Goal: Task Accomplishment & Management: Manage account settings

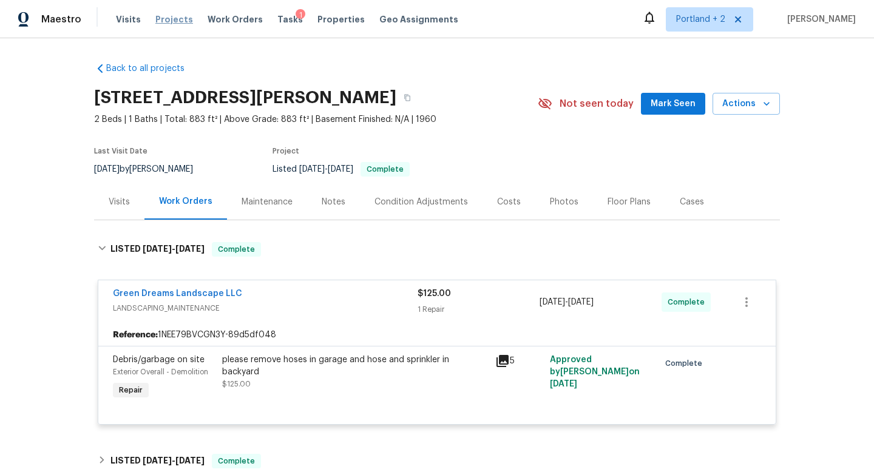
click at [171, 18] on span "Projects" at bounding box center [174, 19] width 38 height 12
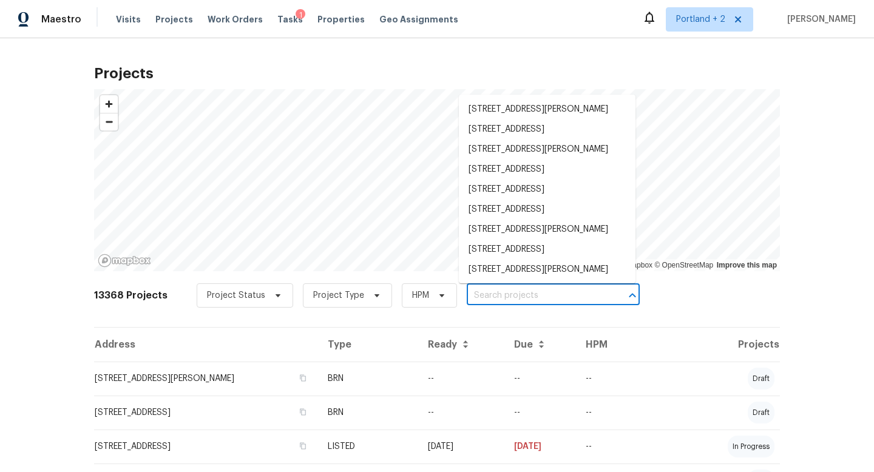
click at [534, 299] on input "text" at bounding box center [536, 296] width 139 height 19
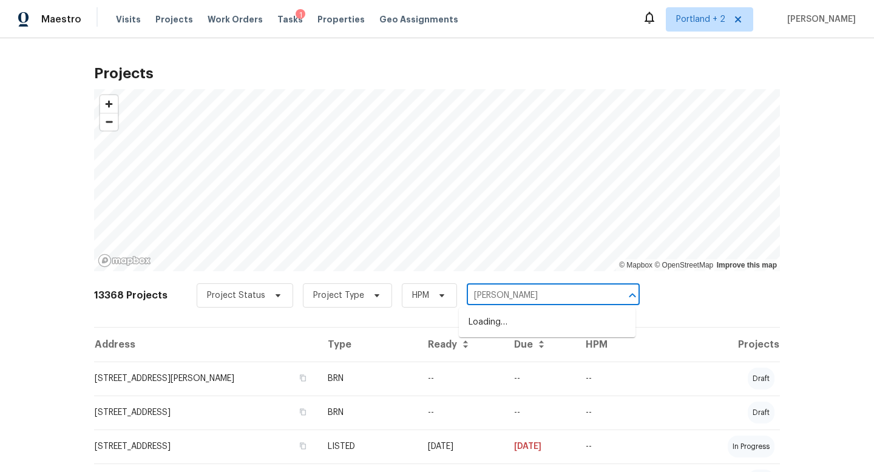
type input "[PERSON_NAME]"
click at [525, 327] on li "[STREET_ADDRESS][PERSON_NAME][US_STATE]" at bounding box center [547, 329] width 177 height 33
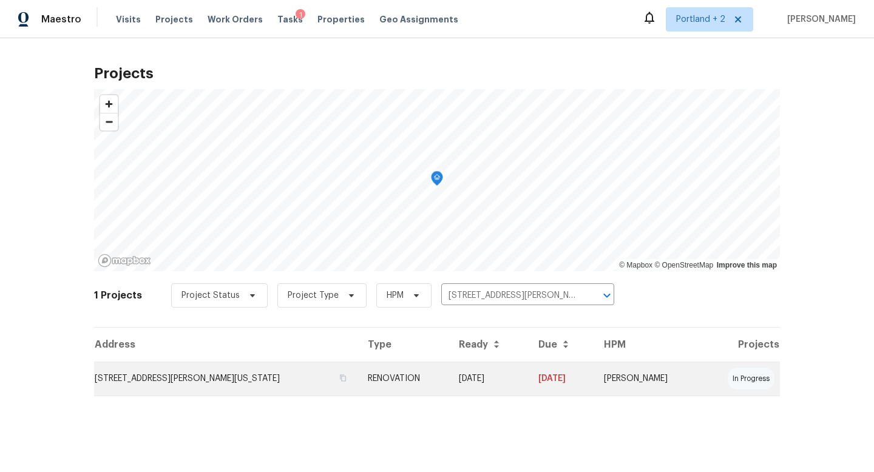
click at [236, 389] on td "[STREET_ADDRESS][PERSON_NAME][US_STATE]" at bounding box center [226, 379] width 264 height 34
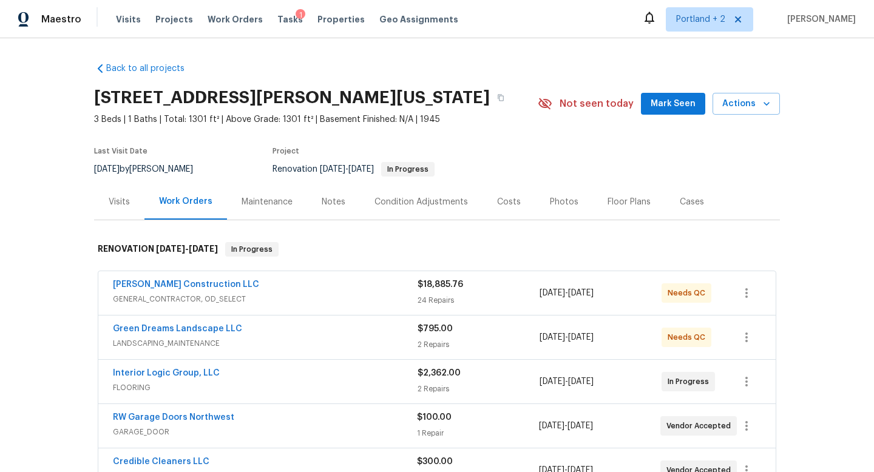
click at [509, 202] on div "Costs" at bounding box center [509, 202] width 24 height 12
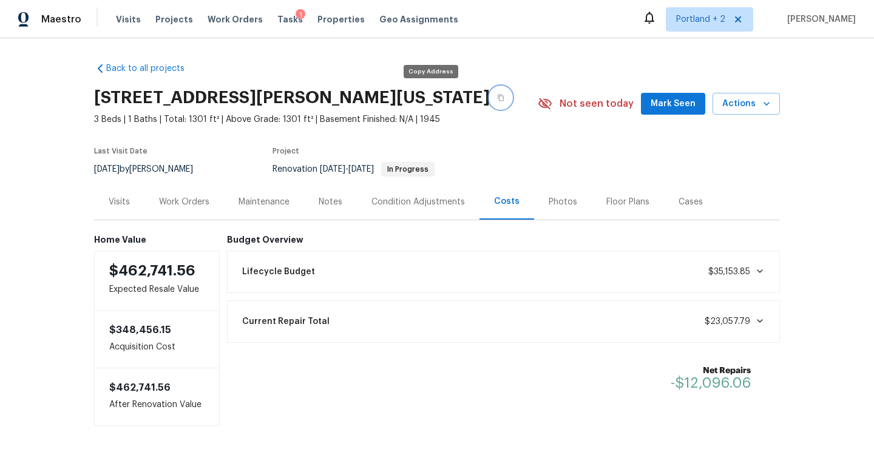
click at [490, 99] on button "button" at bounding box center [501, 98] width 22 height 22
click at [490, 104] on button "button" at bounding box center [501, 98] width 22 height 22
click at [446, 202] on div "Condition Adjustments" at bounding box center [418, 202] width 93 height 12
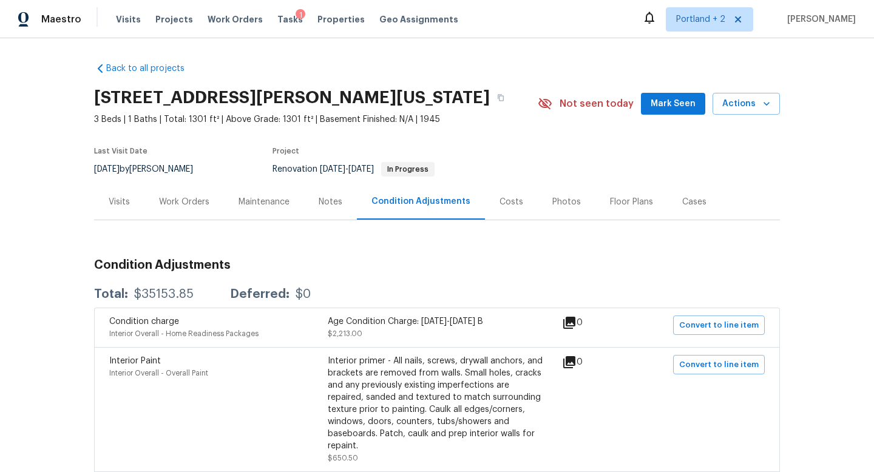
click at [323, 207] on div "Notes" at bounding box center [331, 202] width 24 height 12
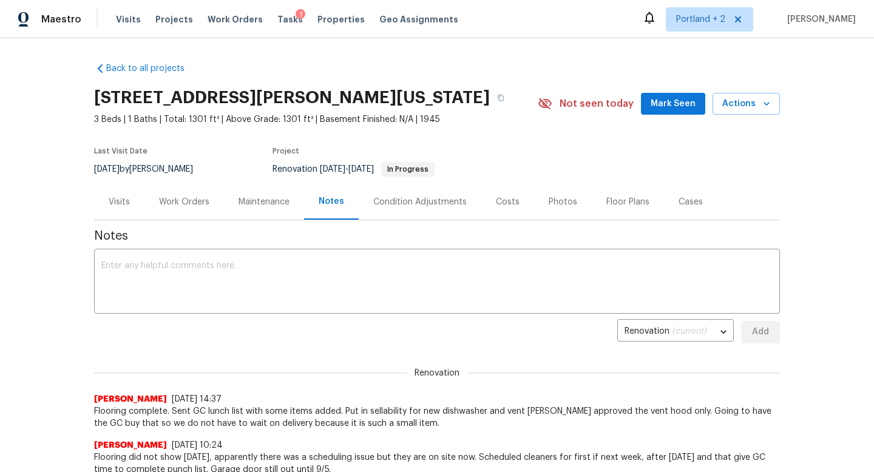
click at [511, 204] on div "Costs" at bounding box center [508, 202] width 24 height 12
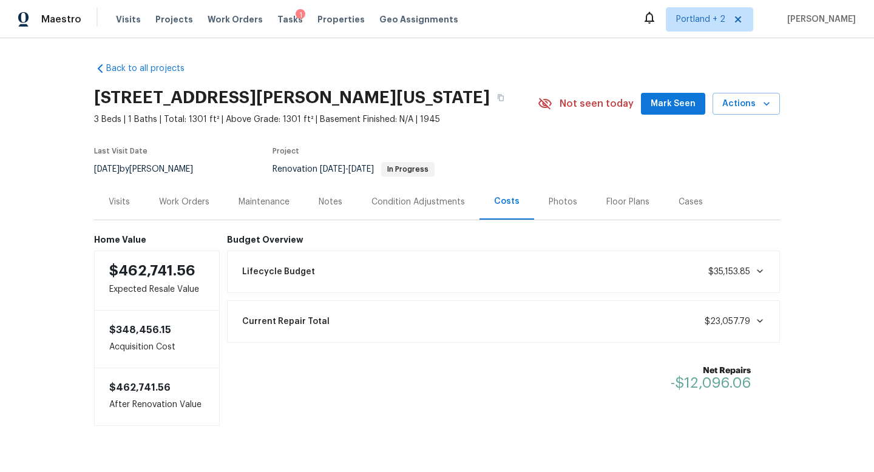
click at [187, 203] on div "Work Orders" at bounding box center [184, 202] width 50 height 12
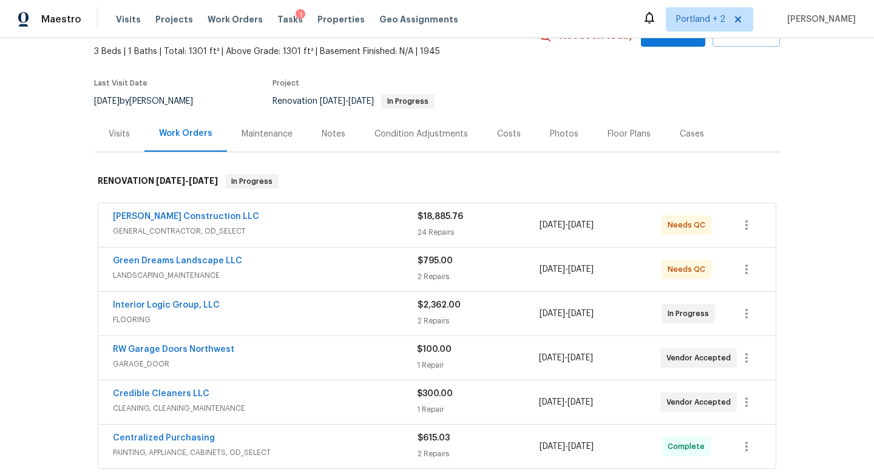
scroll to position [73, 0]
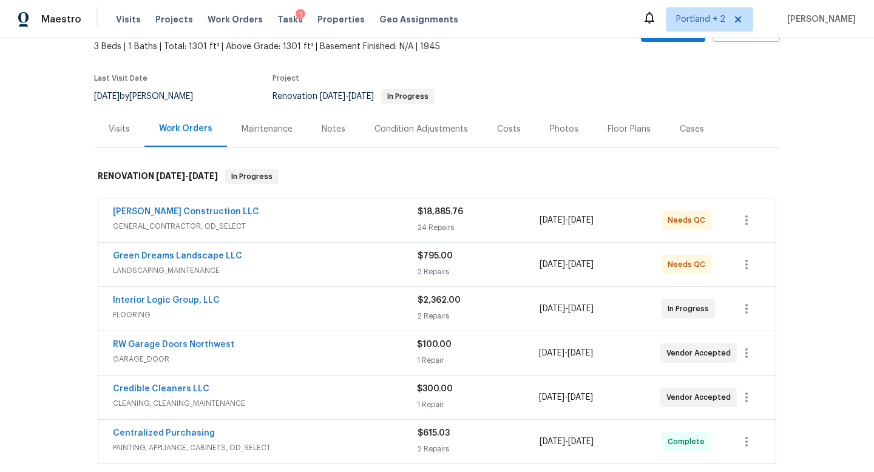
click at [369, 223] on span "GENERAL_CONTRACTOR, OD_SELECT" at bounding box center [265, 226] width 305 height 12
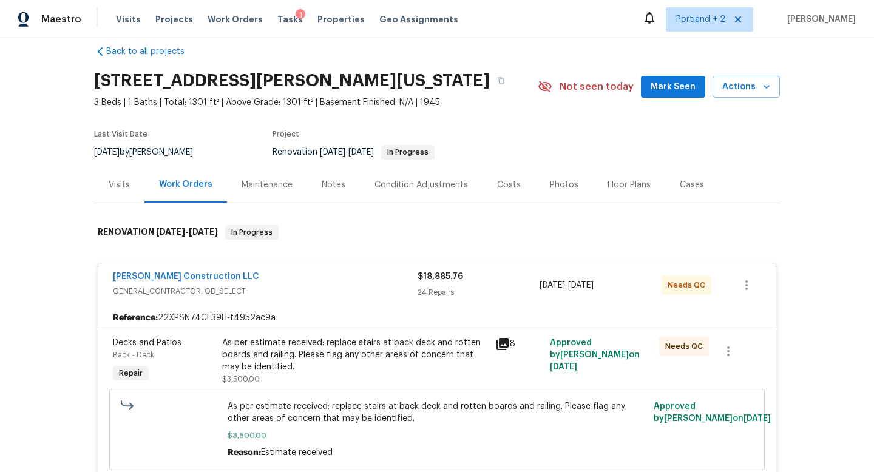
scroll to position [0, 0]
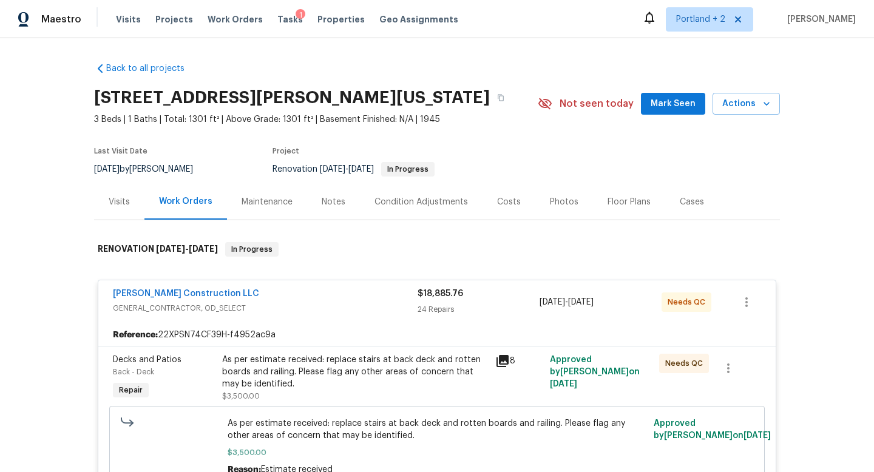
click at [352, 282] on div "[PERSON_NAME] Construction LLC GENERAL_CONTRACTOR, OD_SELECT $18,885.76 24 Repa…" at bounding box center [436, 302] width 677 height 44
click at [355, 308] on span "GENERAL_CONTRACTOR, OD_SELECT" at bounding box center [265, 308] width 305 height 12
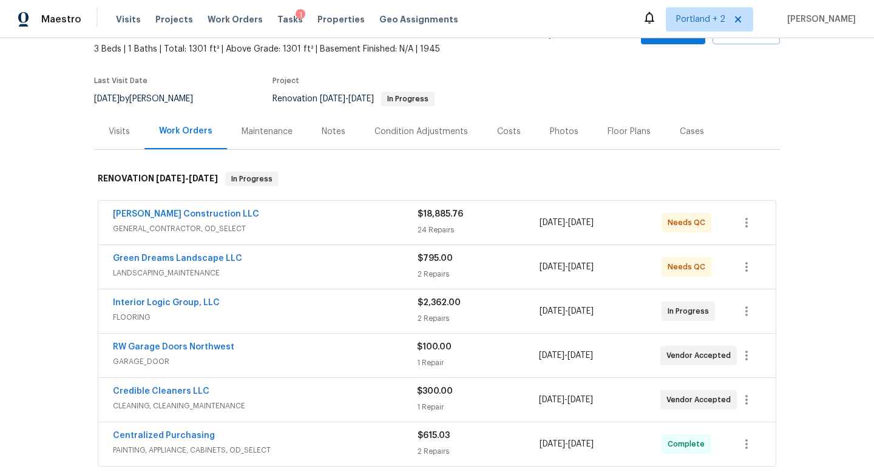
scroll to position [168, 0]
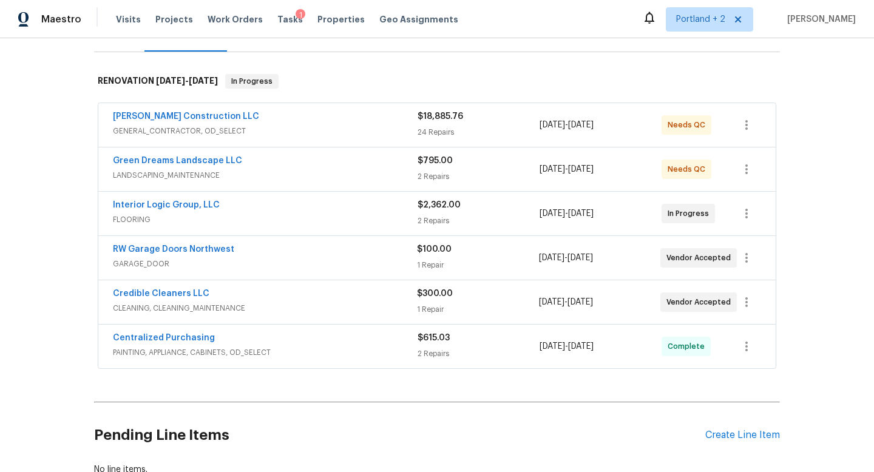
click at [359, 208] on div "Interior Logic Group, LLC" at bounding box center [265, 206] width 305 height 15
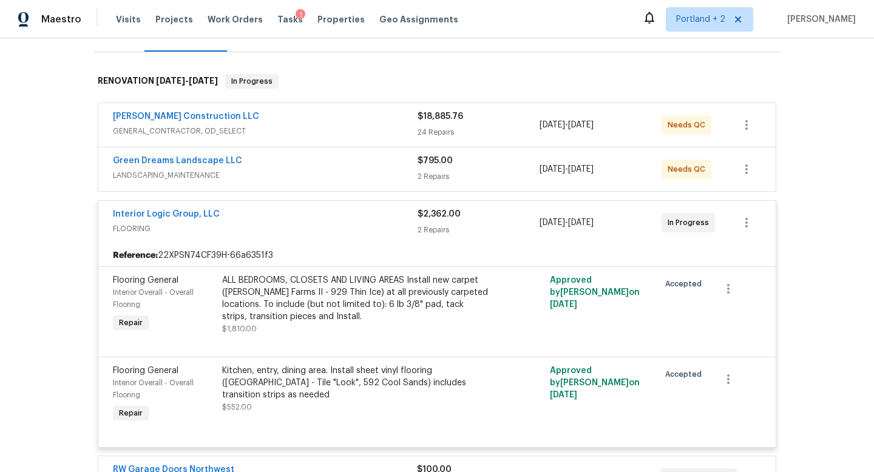
click at [338, 301] on div "ALL BEDROOMS, CLOSETS AND LIVING AREAS Install new carpet ([PERSON_NAME] Farms …" at bounding box center [355, 298] width 266 height 49
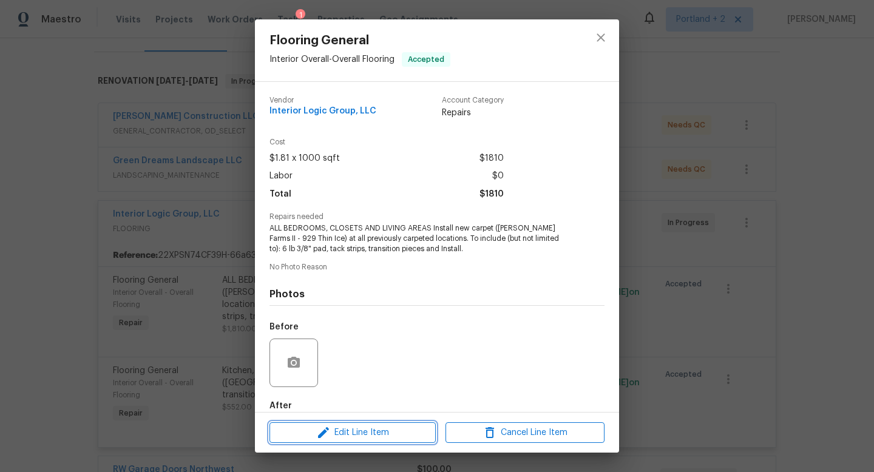
click at [344, 435] on span "Edit Line Item" at bounding box center [352, 433] width 159 height 15
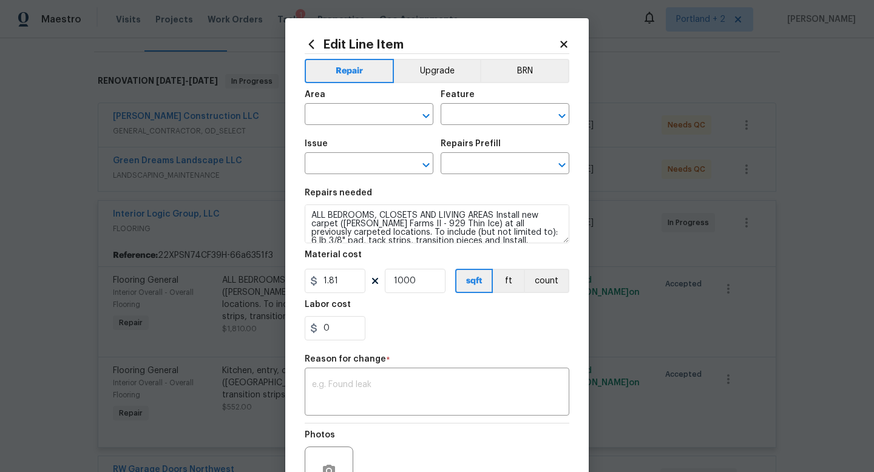
type input "Interior Overall"
type input "Overall Flooring"
type input "Flooring General"
type input "Carpet LVL 2 - [PERSON_NAME] Farms II (Silver) $1.81"
drag, startPoint x: 353, startPoint y: 280, endPoint x: 246, endPoint y: 280, distance: 106.2
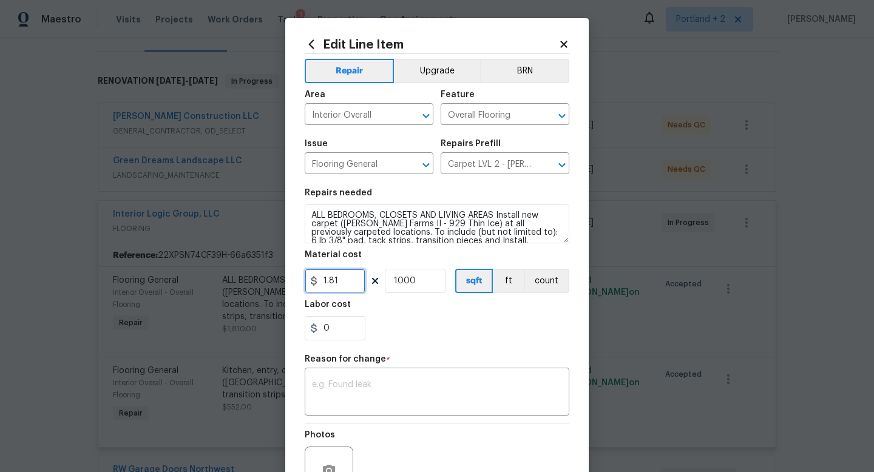
click at [246, 280] on div "Edit Line Item Repair Upgrade BRN Area Interior Overall ​ Feature Overall Floor…" at bounding box center [437, 236] width 874 height 472
type input "3170.24"
drag, startPoint x: 420, startPoint y: 286, endPoint x: 397, endPoint y: 287, distance: 23.1
click at [396, 287] on input "1000" at bounding box center [415, 281] width 61 height 24
type input "1"
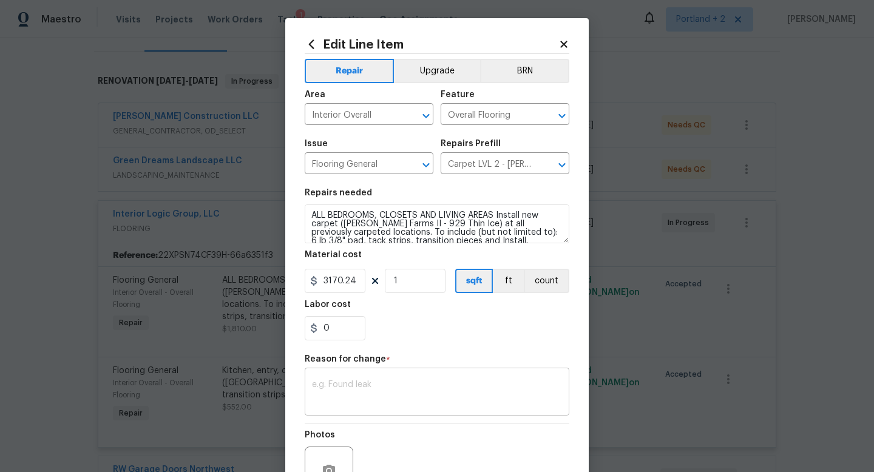
click at [376, 385] on textarea at bounding box center [437, 393] width 250 height 25
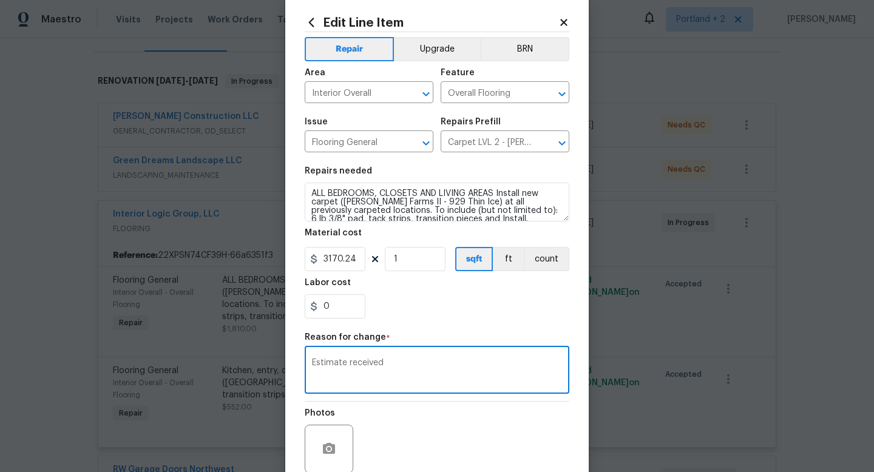
scroll to position [110, 0]
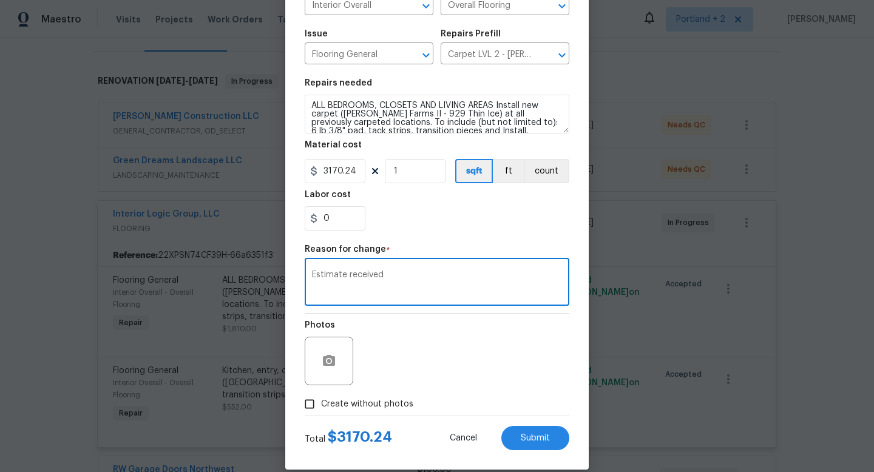
type textarea "Estimate received"
click at [301, 401] on input "Create without photos" at bounding box center [309, 404] width 23 height 23
checkbox input "true"
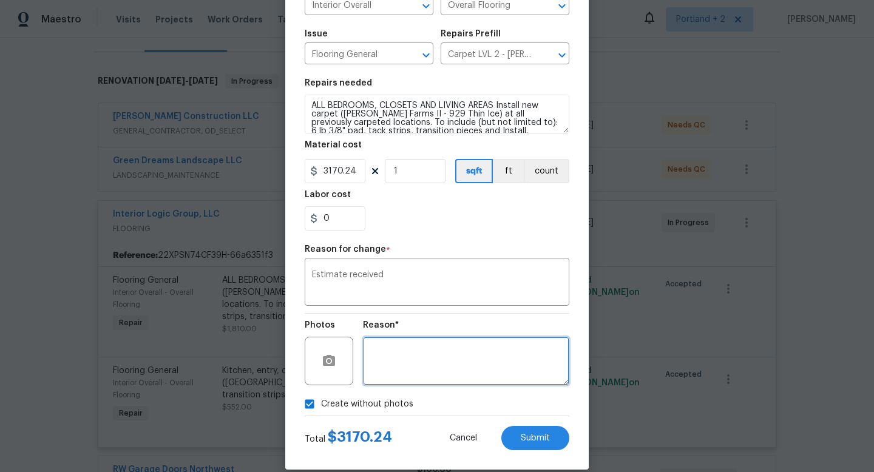
click at [427, 381] on textarea at bounding box center [466, 361] width 206 height 49
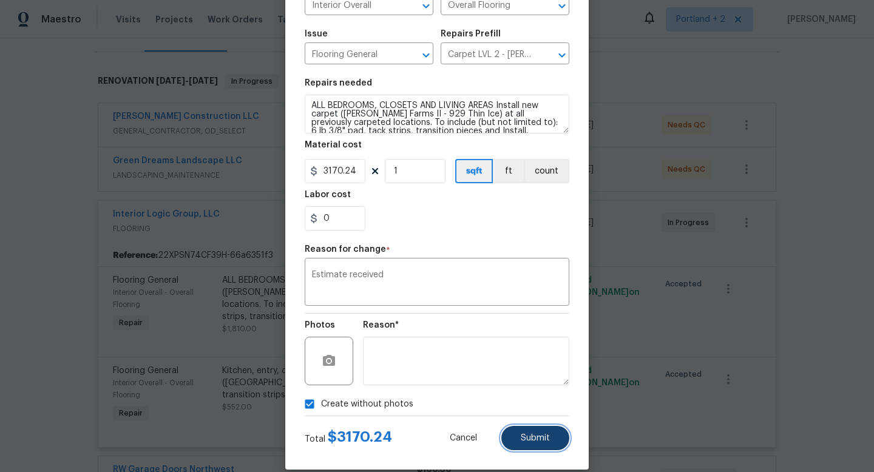
click at [529, 441] on span "Submit" at bounding box center [535, 438] width 29 height 9
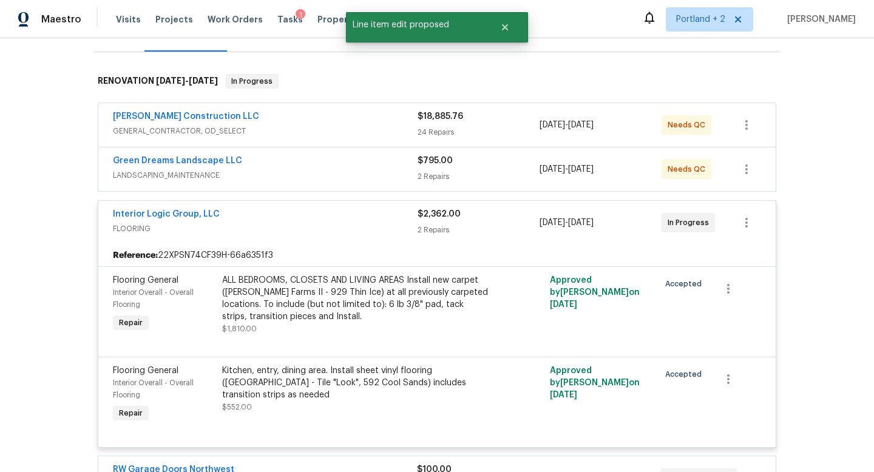
scroll to position [0, 0]
click at [212, 212] on link "Interior Logic Group, LLC" at bounding box center [166, 214] width 107 height 8
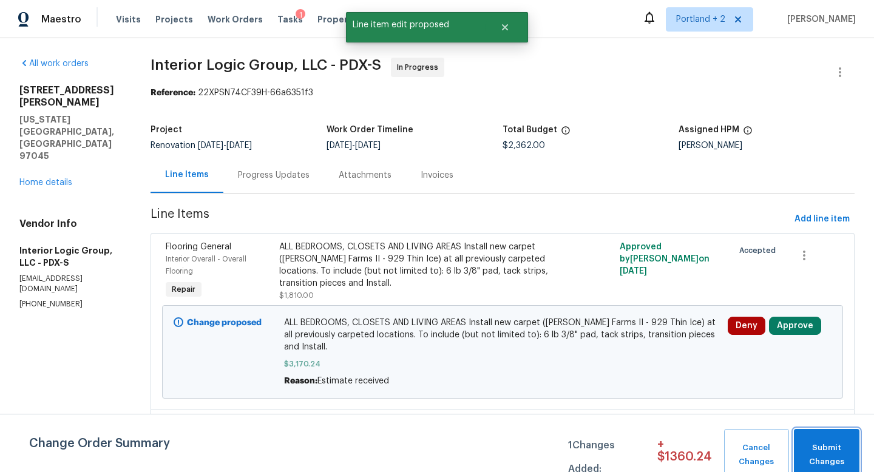
click at [816, 456] on span "Submit Changes" at bounding box center [826, 455] width 53 height 28
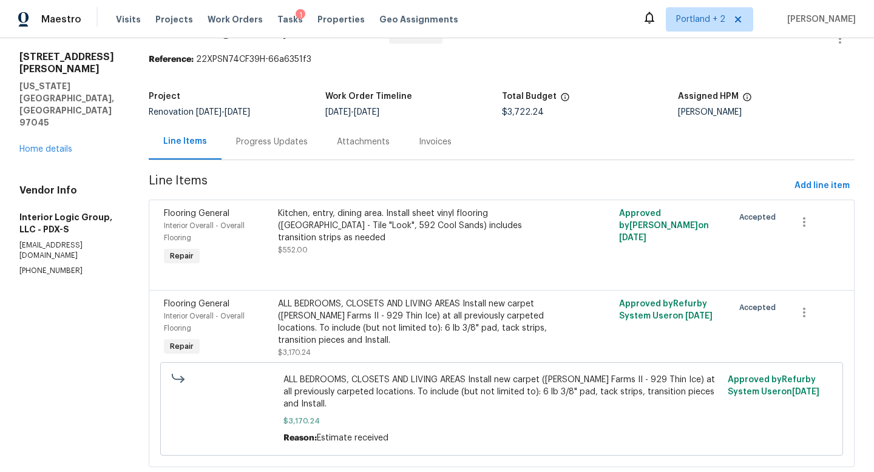
scroll to position [25, 0]
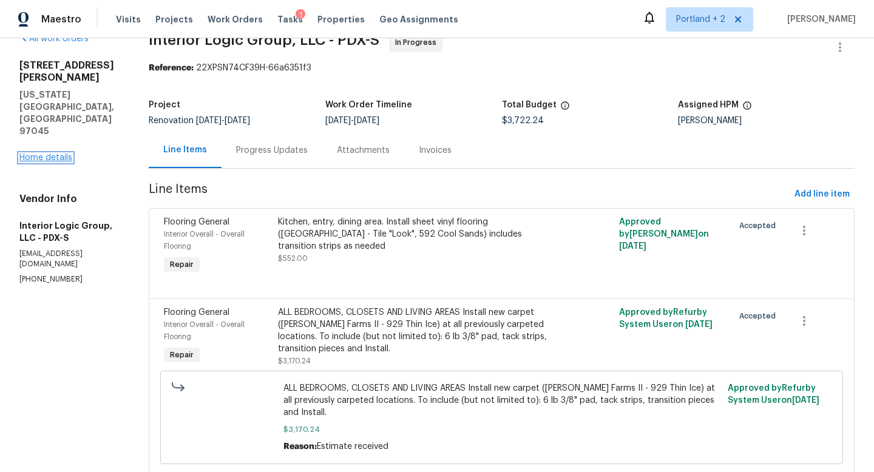
click at [33, 154] on link "Home details" at bounding box center [45, 158] width 53 height 8
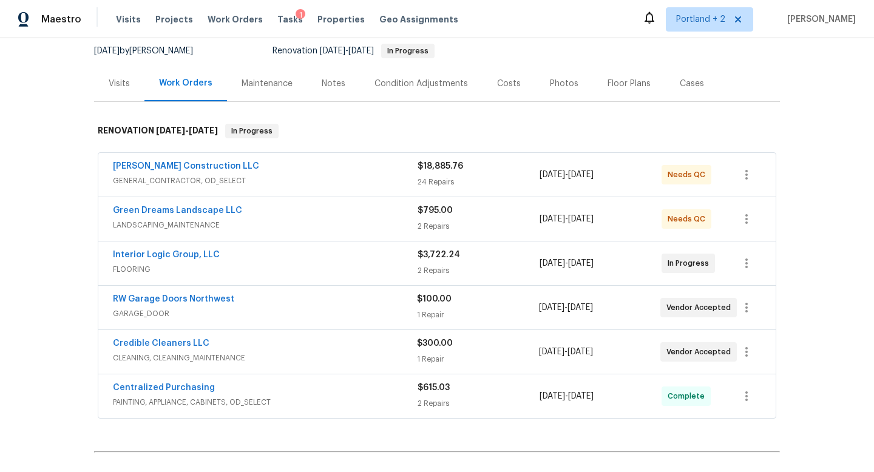
scroll to position [89, 0]
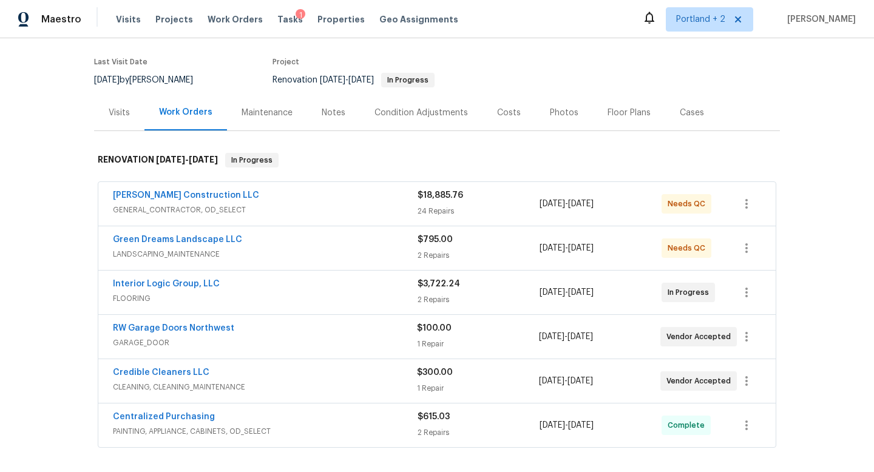
click at [372, 287] on div "Interior Logic Group, LLC" at bounding box center [265, 285] width 305 height 15
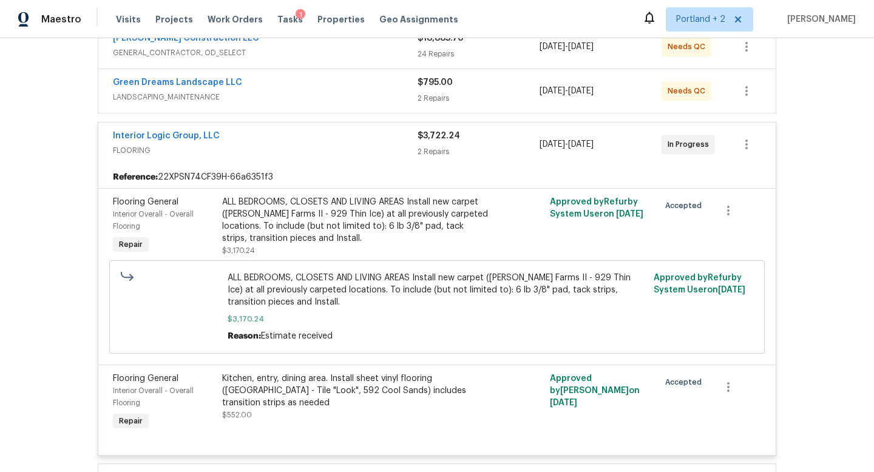
scroll to position [247, 0]
click at [344, 383] on div "Kitchen, entry, dining area. Install sheet vinyl flooring ([GEOGRAPHIC_DATA] - …" at bounding box center [355, 390] width 266 height 36
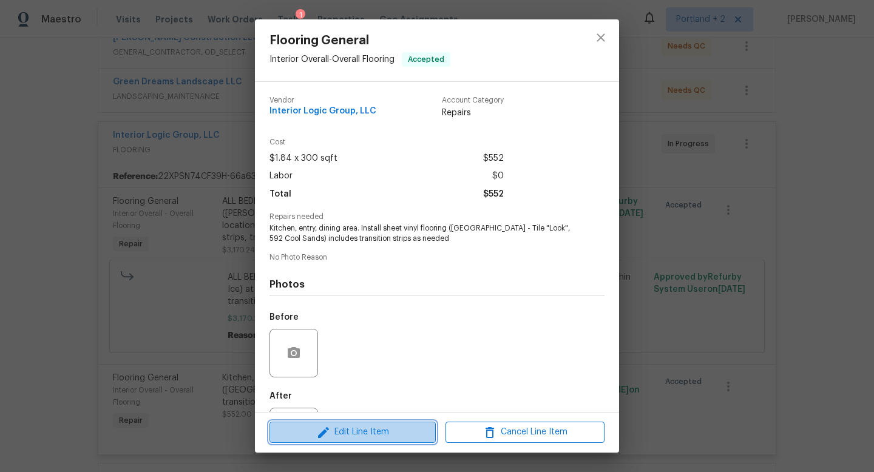
click at [339, 433] on span "Edit Line Item" at bounding box center [352, 432] width 159 height 15
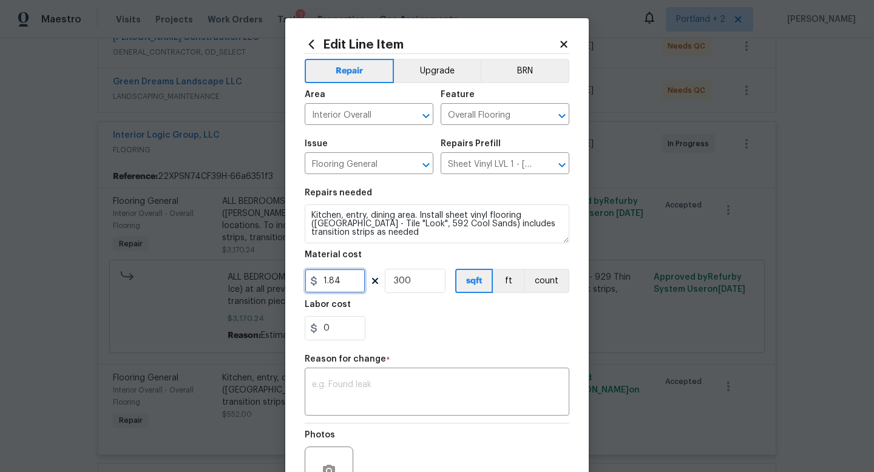
drag, startPoint x: 346, startPoint y: 282, endPoint x: 283, endPoint y: 279, distance: 62.6
click at [286, 279] on div "Edit Line Item Repair Upgrade BRN Area Interior Overall ​ Feature Overall Floor…" at bounding box center [437, 299] width 304 height 562
type input "625.78"
drag, startPoint x: 417, startPoint y: 290, endPoint x: 346, endPoint y: 274, distance: 72.8
click at [347, 274] on div "625.78 300 sqft ft count" at bounding box center [437, 281] width 265 height 24
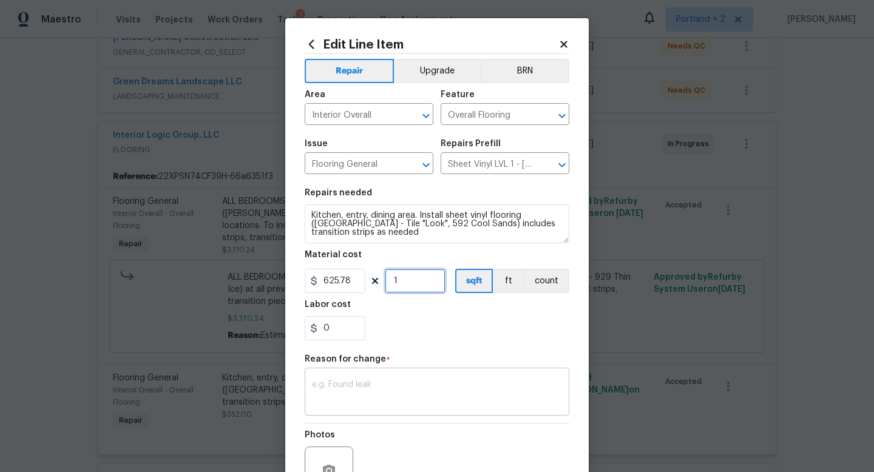
type input "1"
click at [353, 393] on textarea at bounding box center [437, 393] width 250 height 25
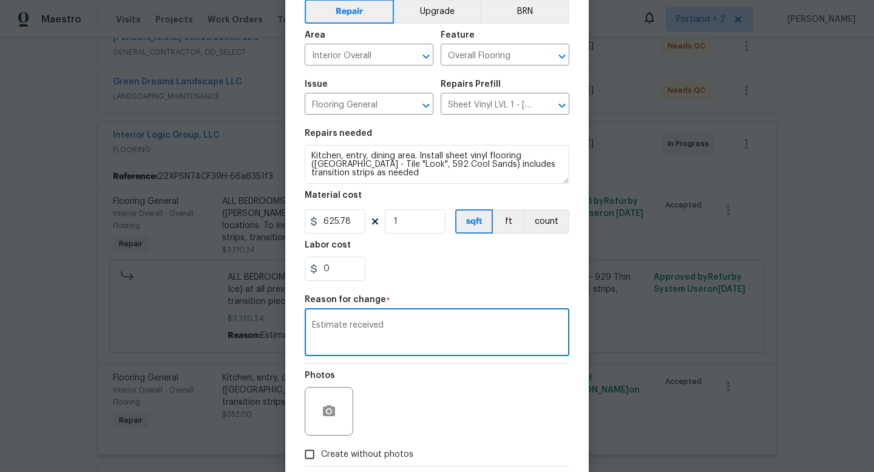
scroll to position [110, 0]
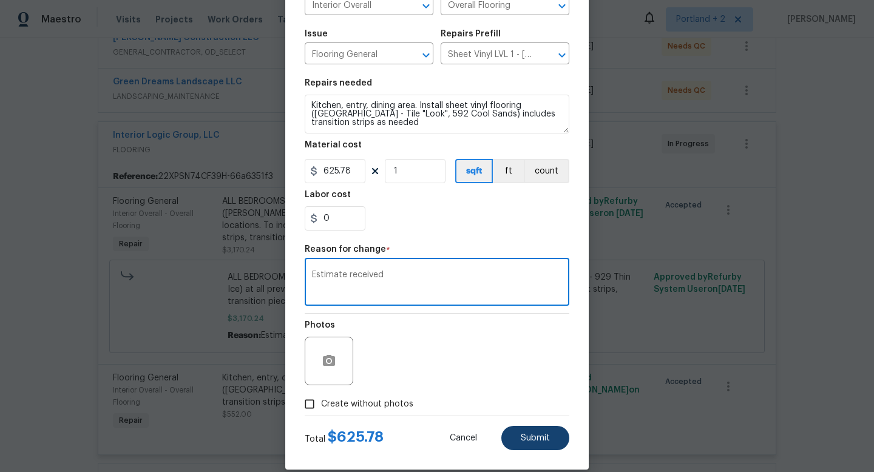
type textarea "Estimate received"
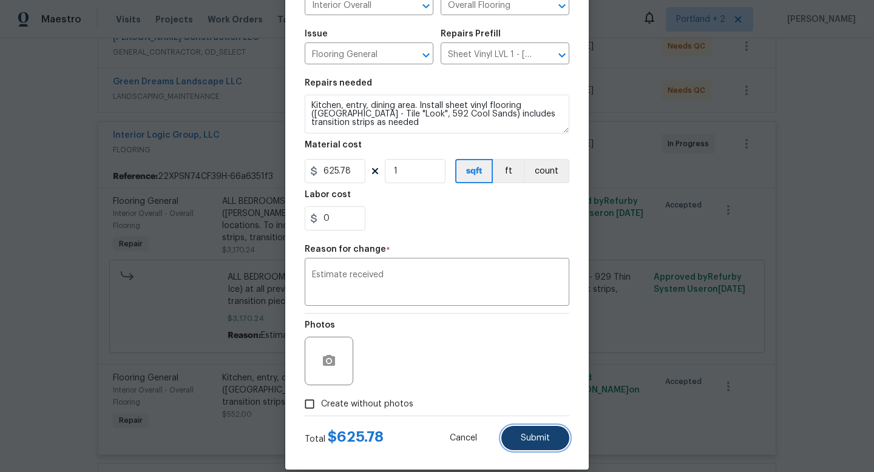
click at [548, 438] on span "Submit" at bounding box center [535, 438] width 29 height 9
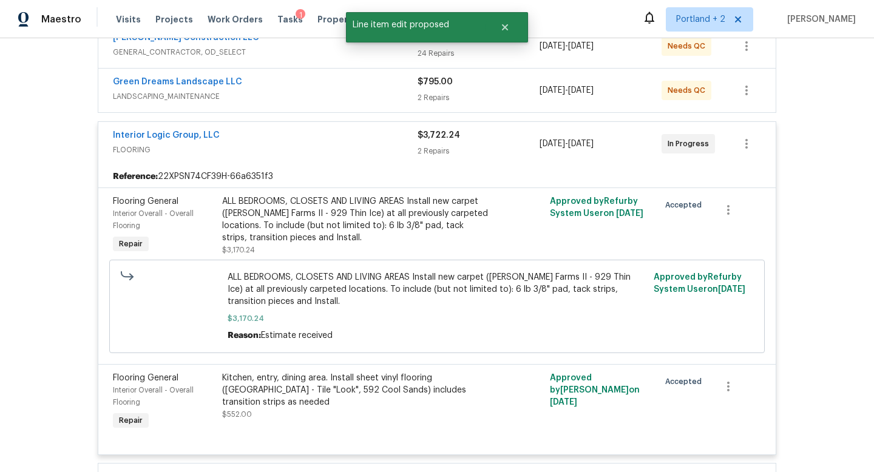
scroll to position [0, 0]
click at [171, 134] on link "Interior Logic Group, LLC" at bounding box center [166, 135] width 107 height 8
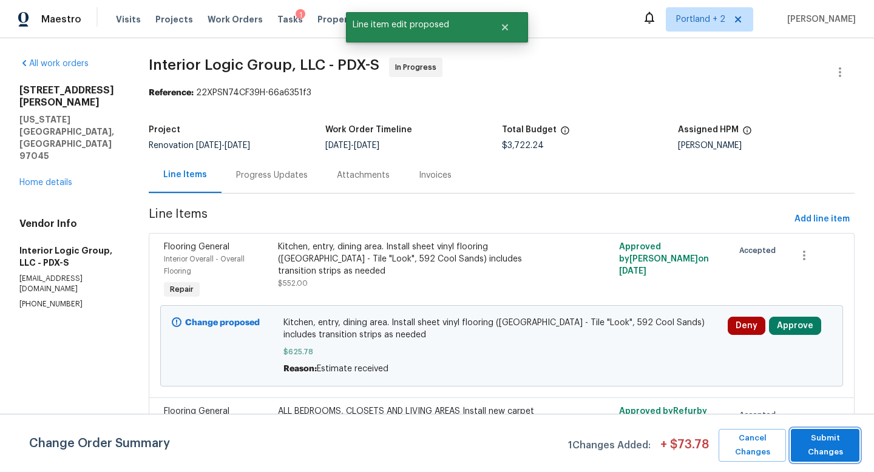
click at [813, 448] on span "Submit Changes" at bounding box center [825, 446] width 56 height 28
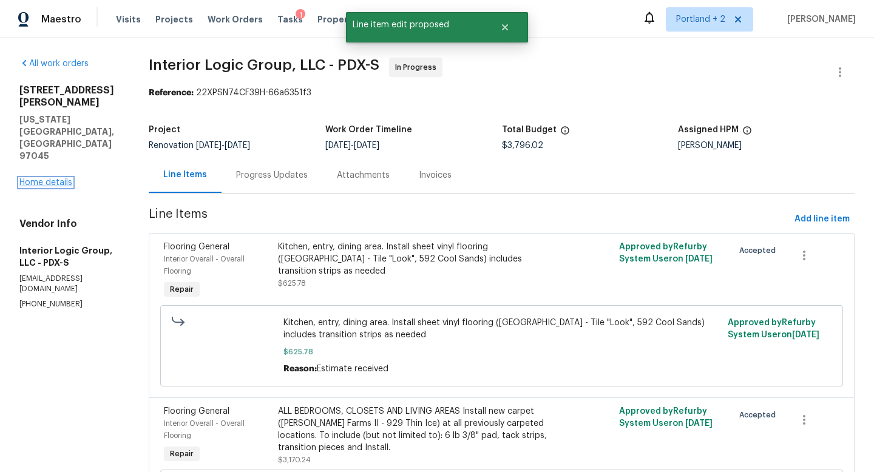
click at [61, 178] on link "Home details" at bounding box center [45, 182] width 53 height 8
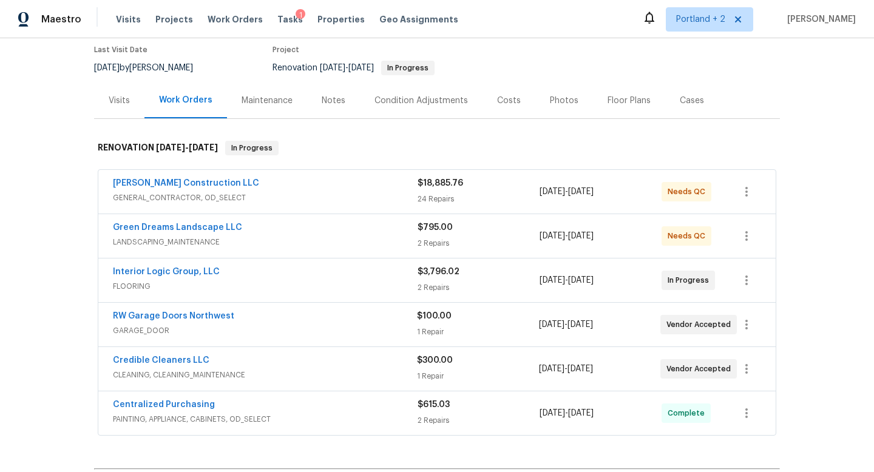
scroll to position [95, 0]
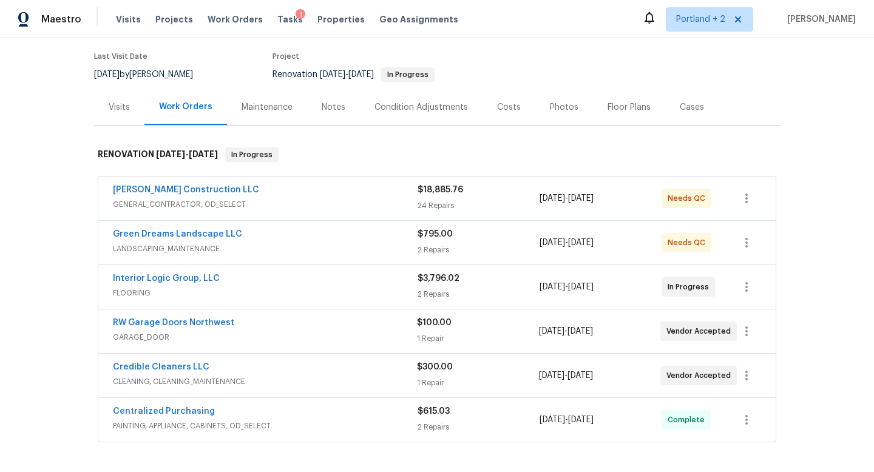
click at [266, 275] on div "Interior Logic Group, LLC" at bounding box center [265, 280] width 305 height 15
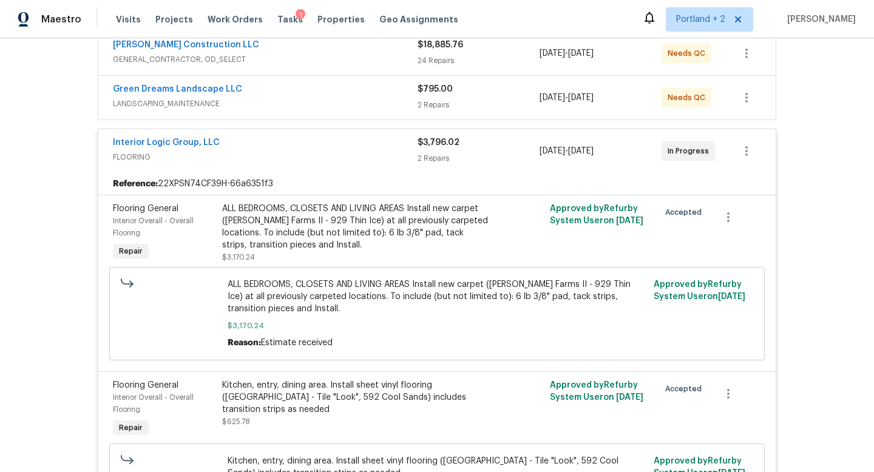
scroll to position [241, 0]
click at [334, 399] on div "Kitchen, entry, dining area. Install sheet vinyl flooring ([GEOGRAPHIC_DATA] - …" at bounding box center [355, 396] width 266 height 36
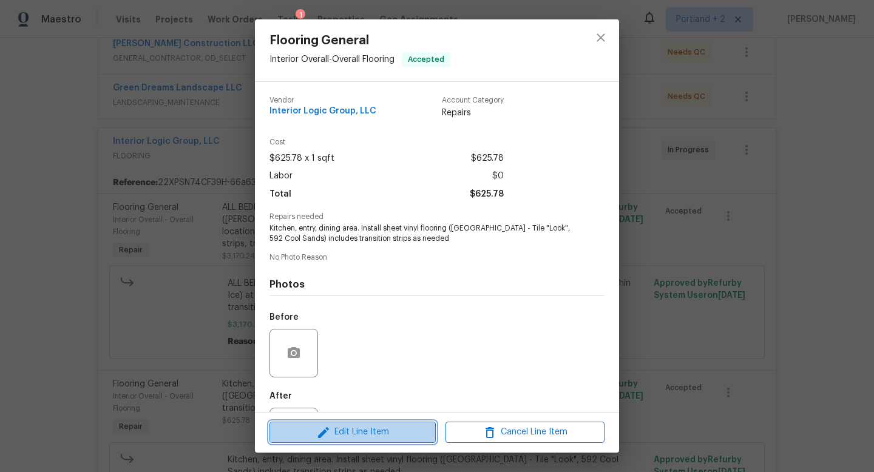
click at [345, 428] on span "Edit Line Item" at bounding box center [352, 432] width 159 height 15
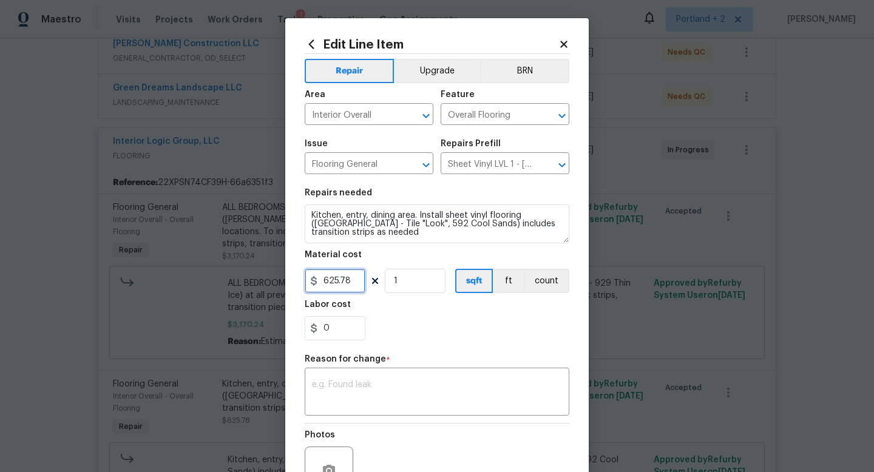
drag, startPoint x: 353, startPoint y: 283, endPoint x: 268, endPoint y: 282, distance: 85.0
click at [277, 282] on div "Edit Line Item Repair Upgrade BRN Area Interior Overall ​ Feature Overall Floor…" at bounding box center [437, 236] width 874 height 472
type input "1177.78"
click at [356, 400] on textarea at bounding box center [437, 393] width 250 height 25
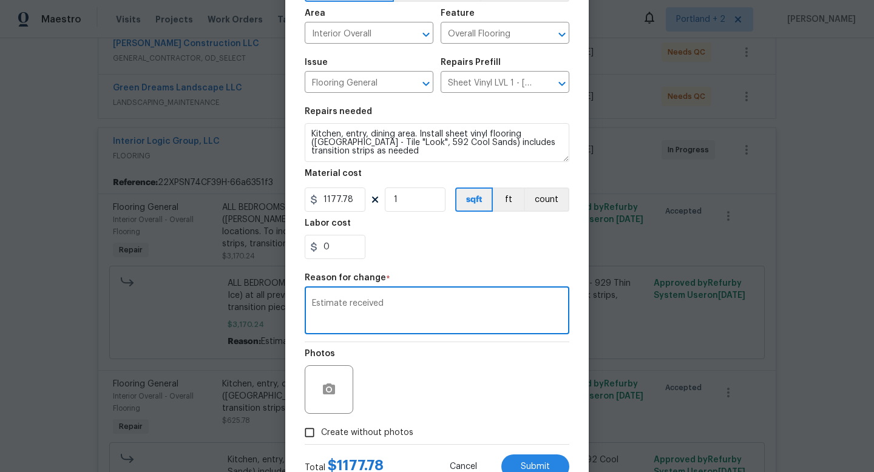
scroll to position [126, 0]
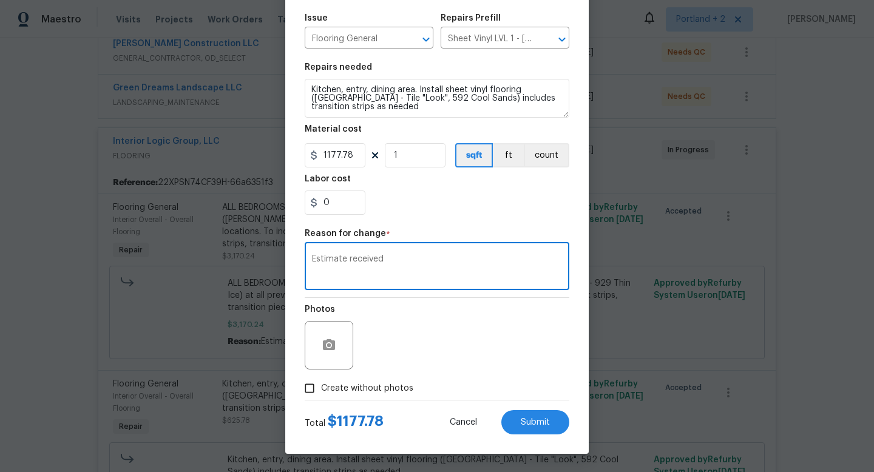
type textarea "Estimate received"
click at [373, 389] on span "Create without photos" at bounding box center [367, 388] width 92 height 13
click at [321, 389] on input "Create without photos" at bounding box center [309, 388] width 23 height 23
checkbox input "true"
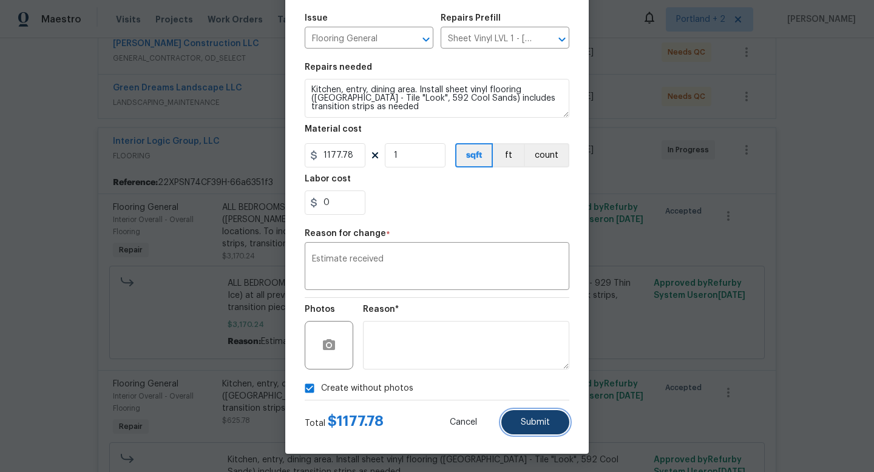
click at [549, 416] on button "Submit" at bounding box center [535, 422] width 68 height 24
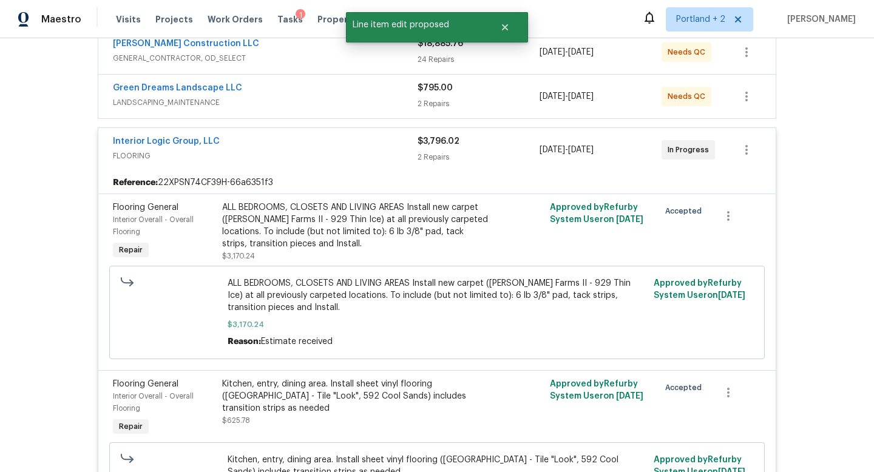
scroll to position [0, 0]
click at [206, 142] on link "Interior Logic Group, LLC" at bounding box center [166, 141] width 107 height 8
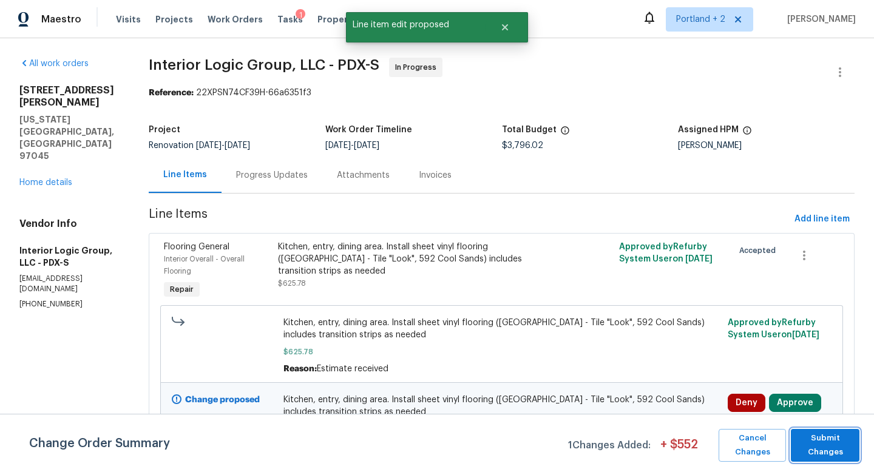
click at [832, 456] on span "Submit Changes" at bounding box center [825, 446] width 56 height 28
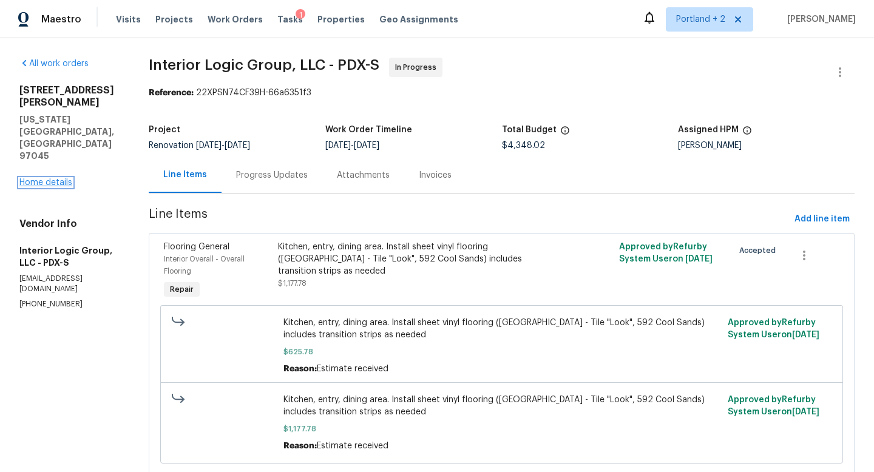
click at [56, 178] on link "Home details" at bounding box center [45, 182] width 53 height 8
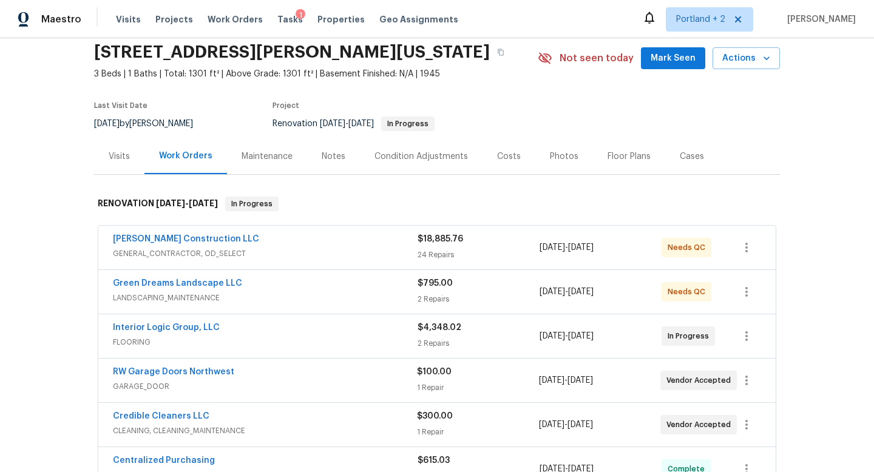
scroll to position [24, 0]
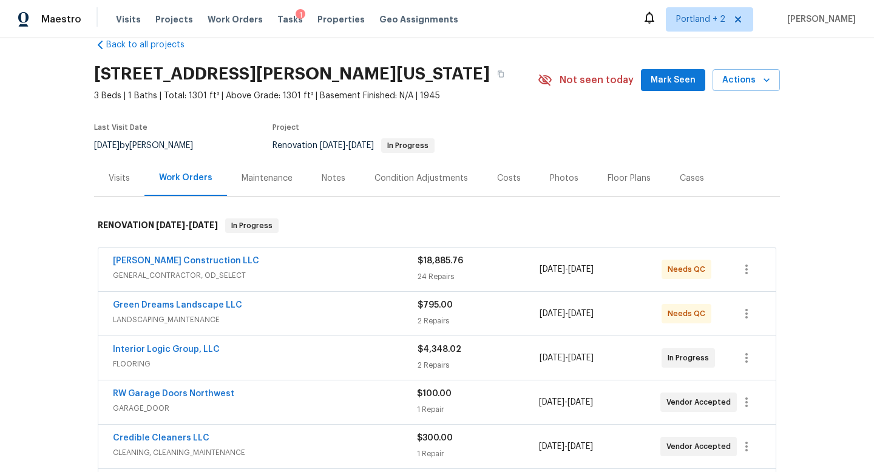
click at [510, 180] on div "Costs" at bounding box center [509, 178] width 24 height 12
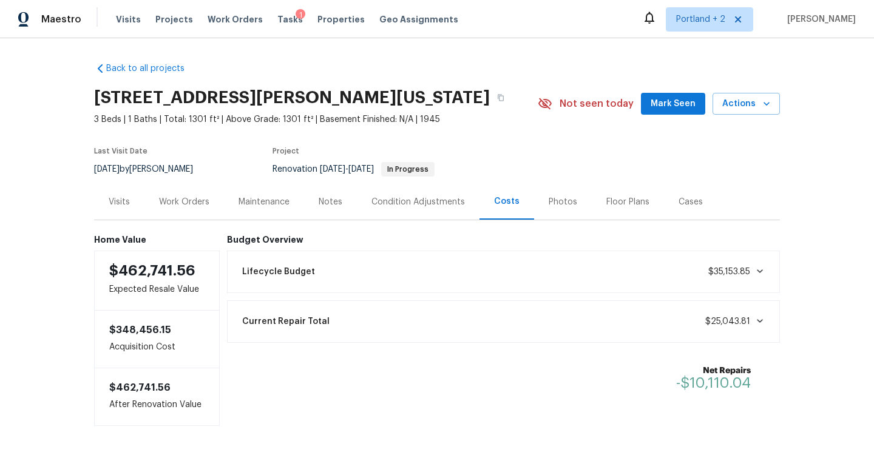
click at [342, 210] on div "Notes" at bounding box center [330, 202] width 53 height 36
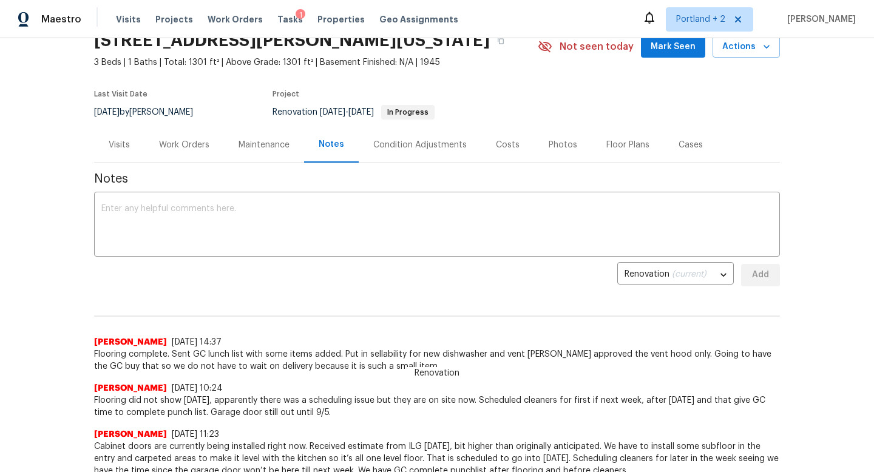
scroll to position [78, 0]
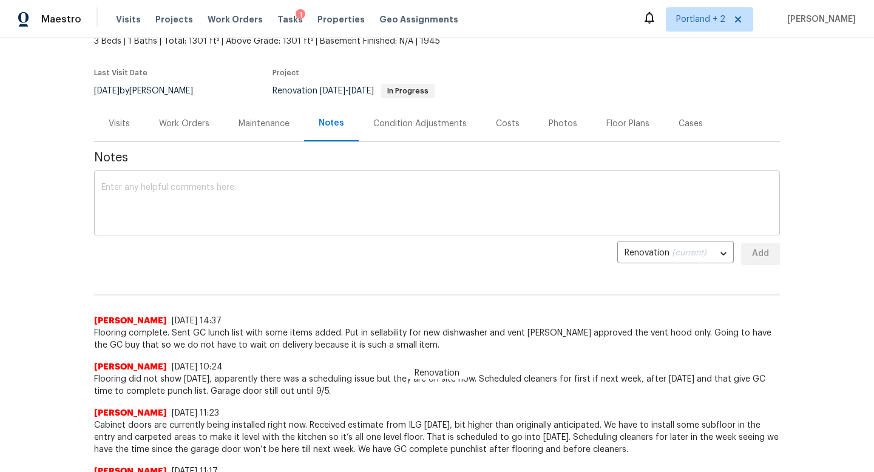
click at [348, 219] on textarea at bounding box center [436, 204] width 671 height 42
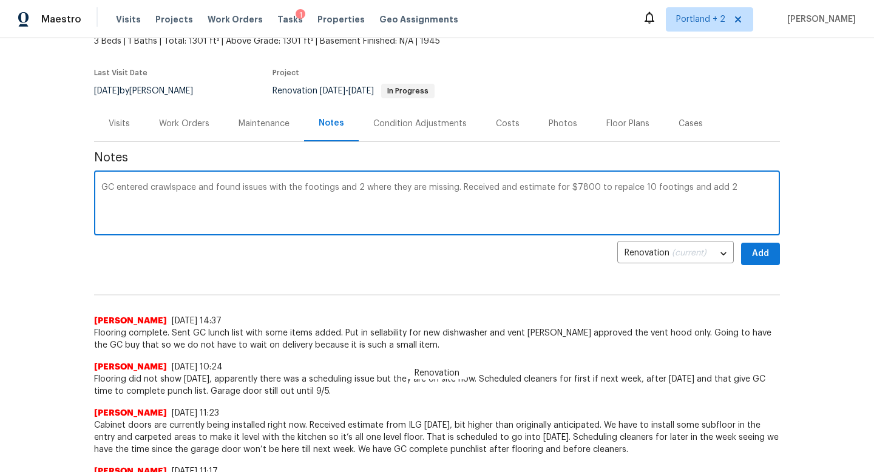
drag, startPoint x: 730, startPoint y: 187, endPoint x: 588, endPoint y: 191, distance: 142.1
click at [588, 191] on textarea "GC entered crawlspace and found issues with the footings and 2 where they are m…" at bounding box center [436, 204] width 671 height 42
paste textarea "Remove and replace 10 footings, add 2 more footings where missing under West si…"
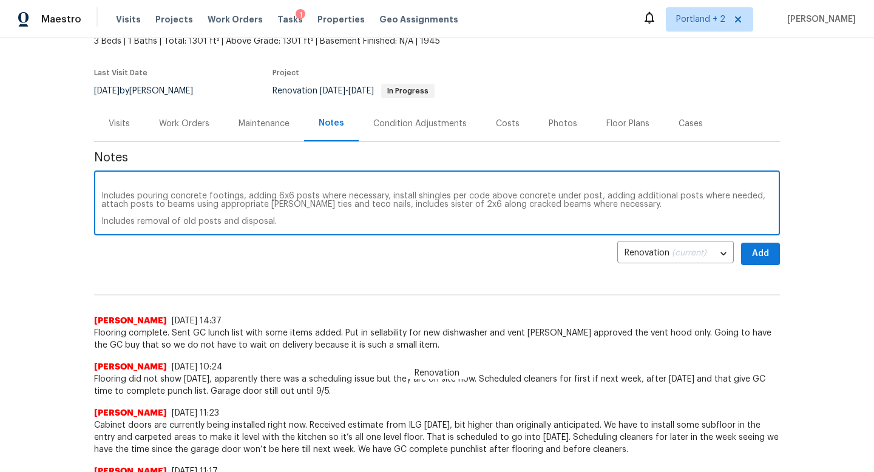
scroll to position [33, 0]
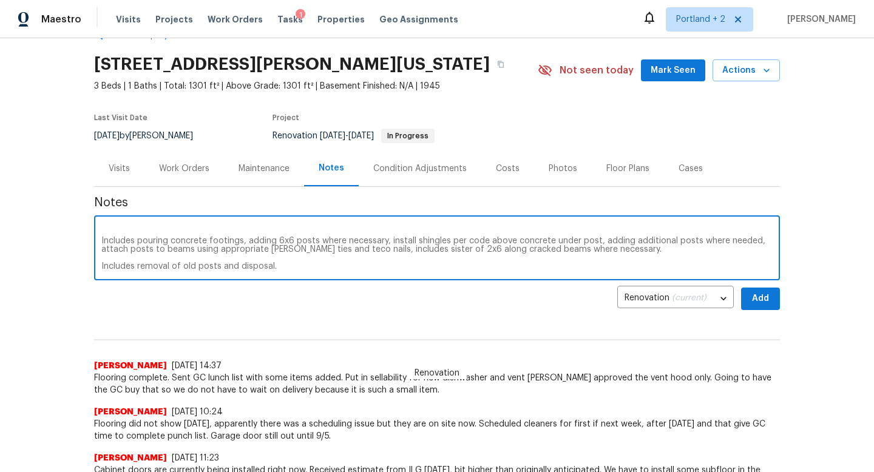
click at [209, 236] on textarea "GC entered crawlspace and found issues with the footings and 2 where they are m…" at bounding box center [436, 249] width 671 height 42
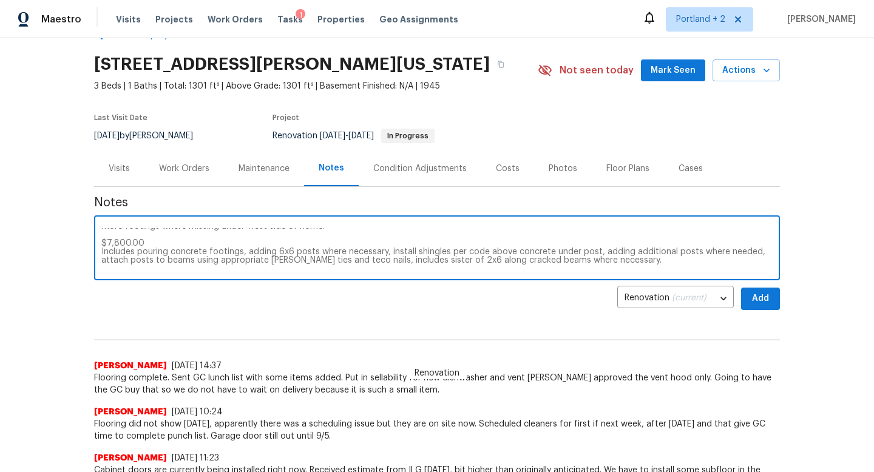
scroll to position [0, 0]
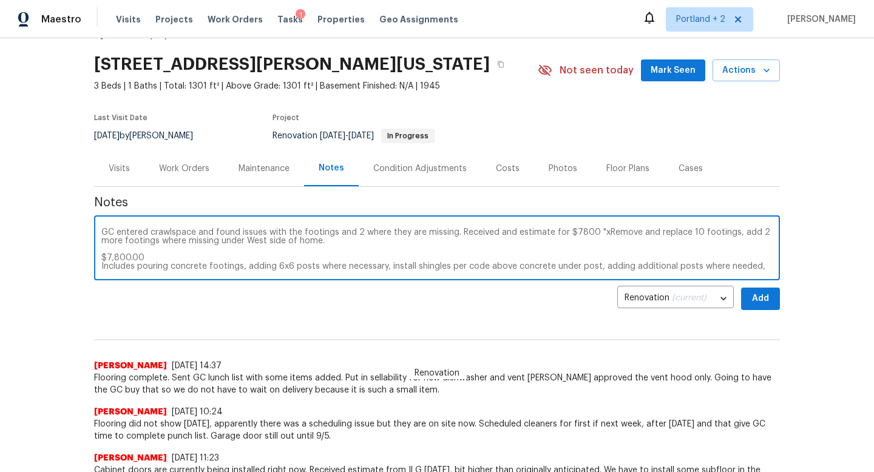
click at [134, 251] on textarea "GC entered crawlspace and found issues with the footings and 2 where they are m…" at bounding box center [436, 249] width 671 height 42
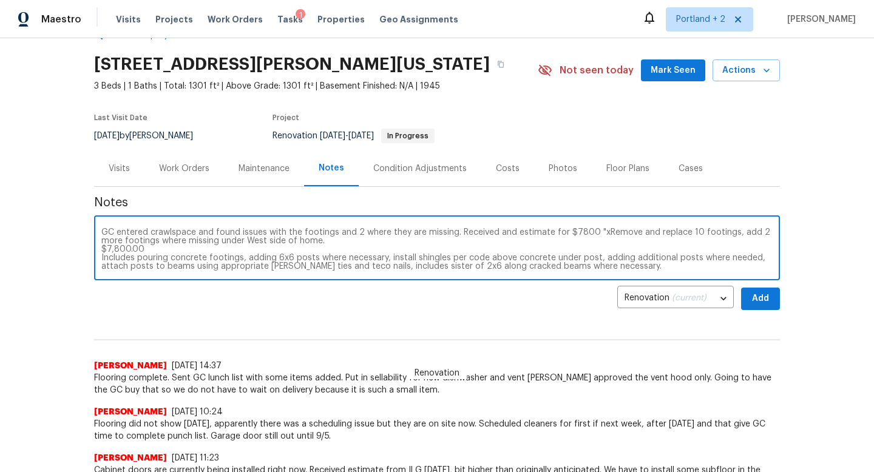
drag, startPoint x: 153, startPoint y: 248, endPoint x: 53, endPoint y: 248, distance: 99.6
click at [53, 248] on div "Back to all projects [STREET_ADDRESS][PERSON_NAME][US_STATE] 3 Beds | 1 Baths |…" at bounding box center [437, 255] width 874 height 434
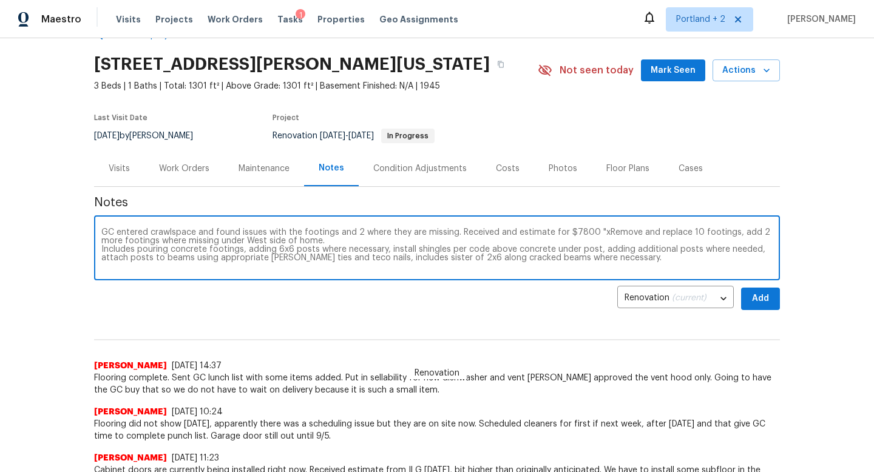
click at [100, 251] on div "GC entered crawlspace and found issues with the footings and 2 where they are m…" at bounding box center [437, 250] width 686 height 62
click at [101, 249] on textarea "GC entered crawlspace and found issues with the footings and 2 where they are m…" at bounding box center [436, 249] width 671 height 42
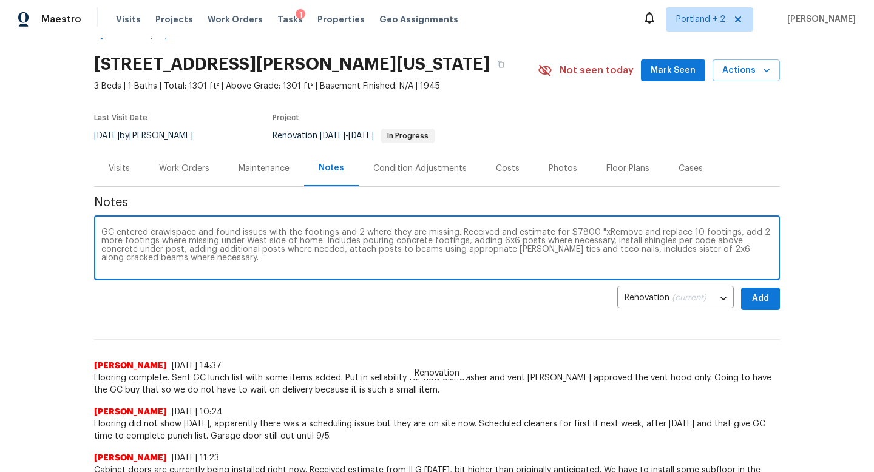
click at [216, 263] on textarea "GC entered crawlspace and found issues with the footings and 2 where they are m…" at bounding box center [436, 249] width 671 height 42
click at [184, 260] on textarea "GC entered crawlspace and found issues with the footings and 2 where they are m…" at bounding box center [436, 249] width 671 height 42
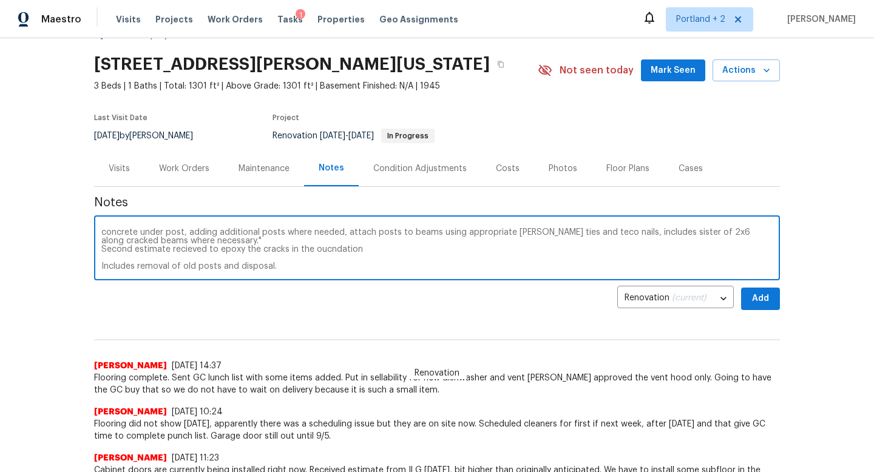
drag, startPoint x: 364, startPoint y: 268, endPoint x: 311, endPoint y: 245, distance: 56.8
click at [311, 245] on textarea "GC entered crawlspace and found issues with the footings and 2 where they are m…" at bounding box center [436, 249] width 671 height 42
drag, startPoint x: 282, startPoint y: 267, endPoint x: 86, endPoint y: 263, distance: 196.1
click at [86, 263] on div "Back to all projects [STREET_ADDRESS][PERSON_NAME][US_STATE] 3 Beds | 1 Baths |…" at bounding box center [437, 255] width 874 height 434
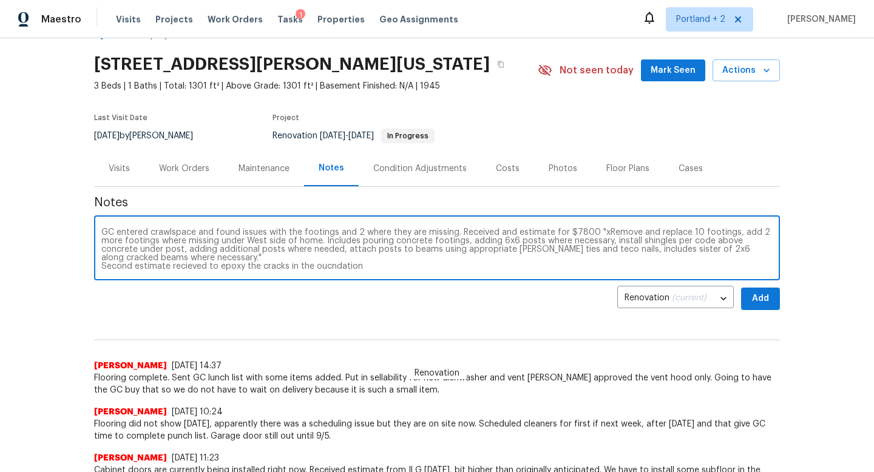
scroll to position [8, 0]
click at [317, 259] on textarea "GC entered crawlspace and found issues with the footings and 2 where they are m…" at bounding box center [436, 249] width 671 height 42
click at [421, 265] on textarea "GC entered crawlspace and found issues with the footings and 2 where they are m…" at bounding box center [436, 249] width 671 height 42
click at [327, 259] on textarea "GC entered crawlspace and found issues with the footings and 2 where they are m…" at bounding box center [436, 249] width 671 height 42
click at [385, 256] on textarea "GC entered crawlspace and found issues with the footings and 2 where they are m…" at bounding box center [436, 249] width 671 height 42
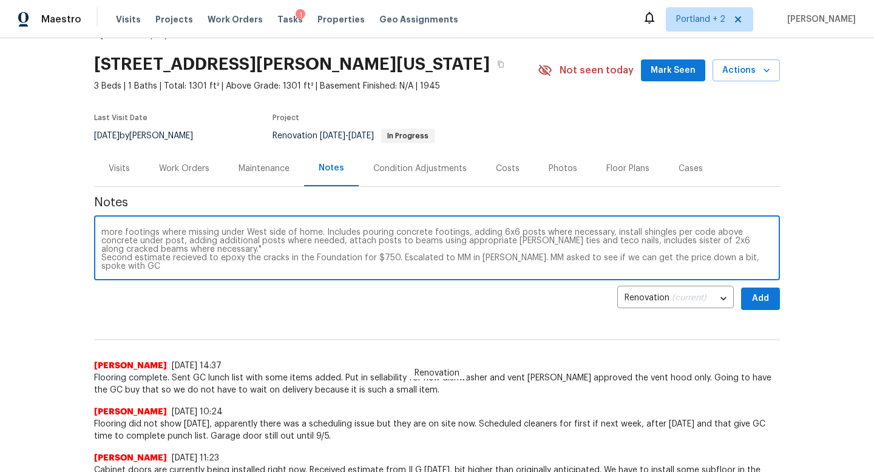
scroll to position [17, 0]
click at [189, 253] on textarea "GC entered crawlspace and found issues with the footings and 2 where they are m…" at bounding box center [436, 249] width 671 height 42
click at [178, 259] on textarea "GC entered crawlspace and found issues with the footings and 2 where they are m…" at bounding box center [436, 249] width 671 height 42
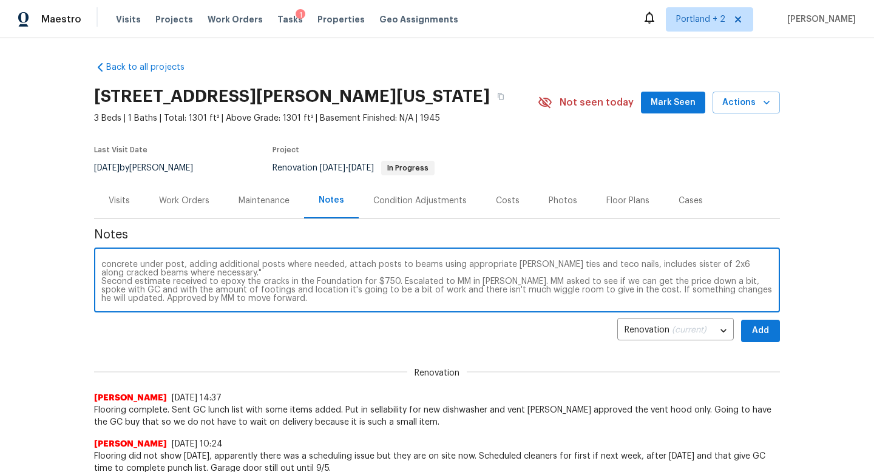
scroll to position [0, 0]
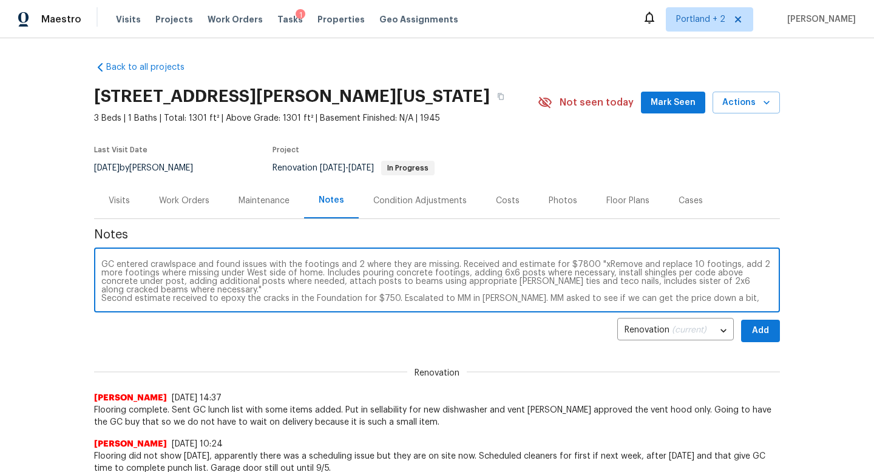
drag, startPoint x: 294, startPoint y: 300, endPoint x: 18, endPoint y: 224, distance: 286.0
click at [18, 224] on div "Back to all projects [STREET_ADDRESS][PERSON_NAME][US_STATE] 3 Beds | 1 Baths |…" at bounding box center [437, 255] width 874 height 434
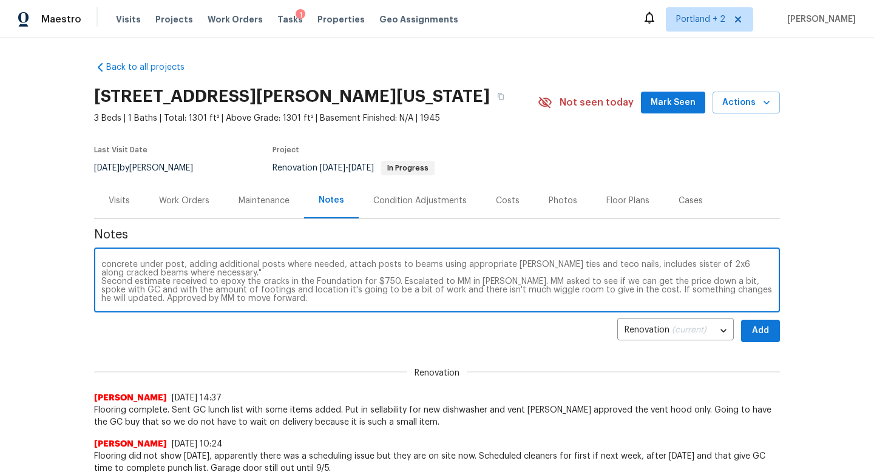
click at [391, 299] on textarea "GC entered crawlspace and found issues with the footings and 2 where they are m…" at bounding box center [436, 281] width 671 height 42
type textarea "GC entered crawlspace and found issues with the footings and 2 where they are m…"
click at [757, 331] on span "Add" at bounding box center [760, 331] width 19 height 15
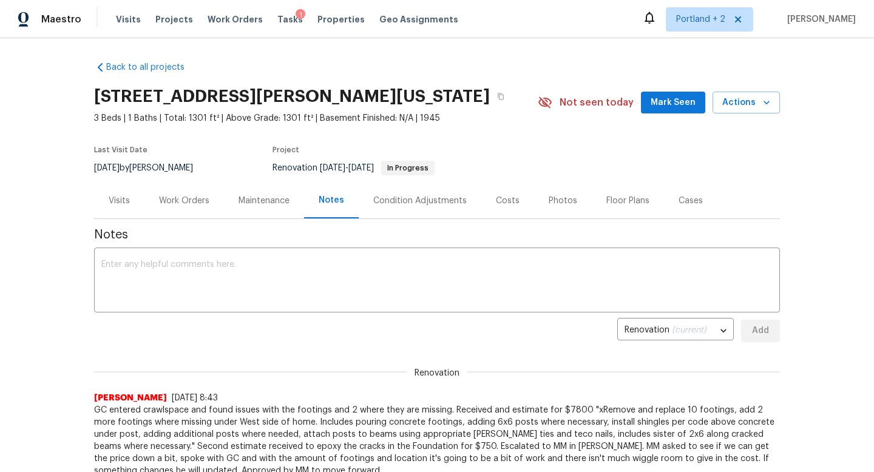
scroll to position [0, 0]
click at [195, 205] on div "Work Orders" at bounding box center [184, 201] width 50 height 12
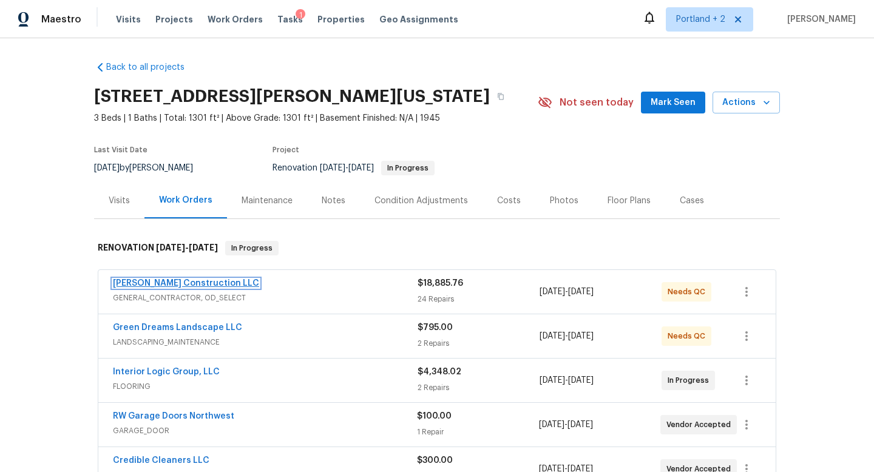
click at [200, 282] on link "[PERSON_NAME] Construction LLC" at bounding box center [186, 283] width 146 height 8
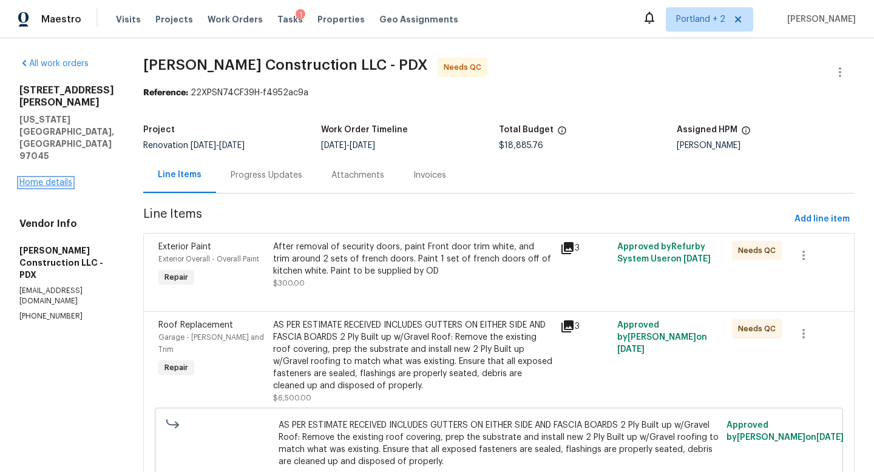
click at [52, 178] on link "Home details" at bounding box center [45, 182] width 53 height 8
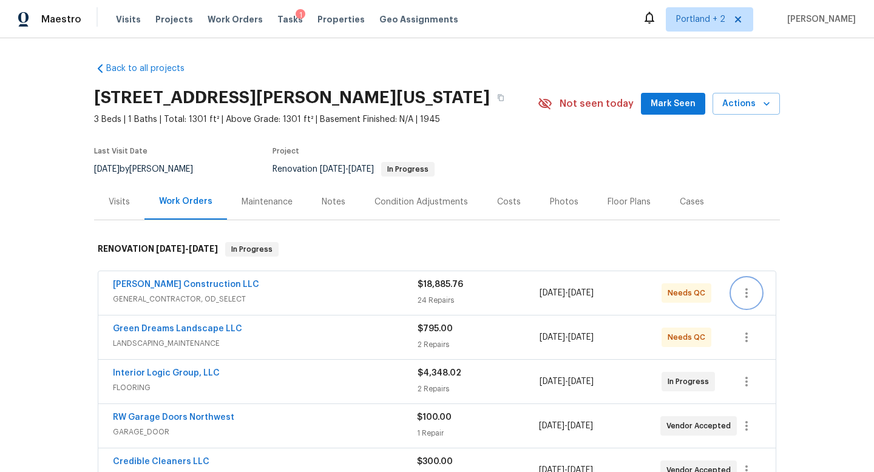
click at [747, 294] on icon "button" at bounding box center [746, 293] width 15 height 15
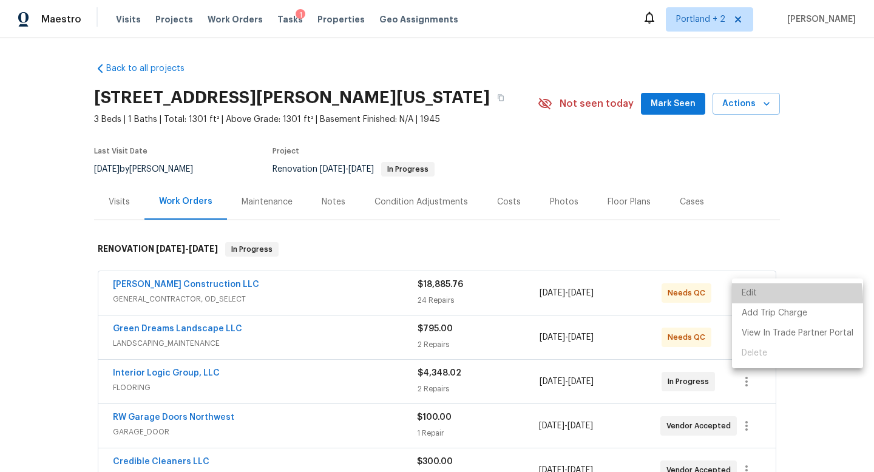
click at [772, 299] on li "Edit" at bounding box center [797, 293] width 131 height 20
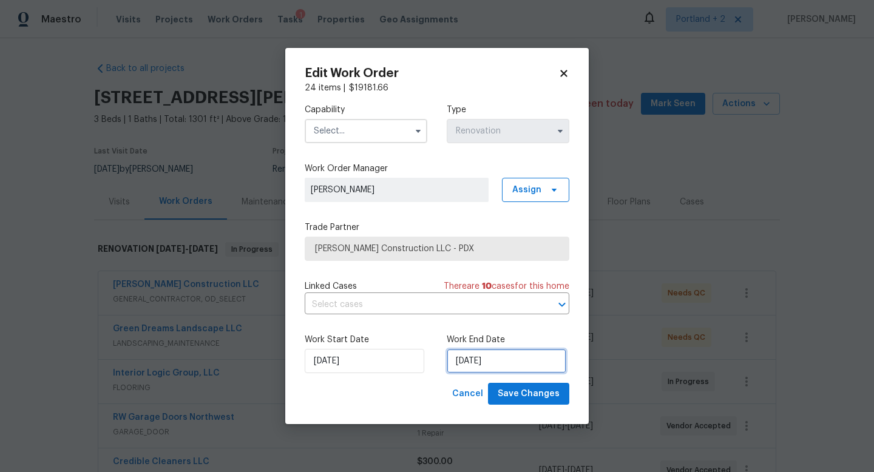
click at [524, 359] on input "[DATE]" at bounding box center [507, 361] width 120 height 24
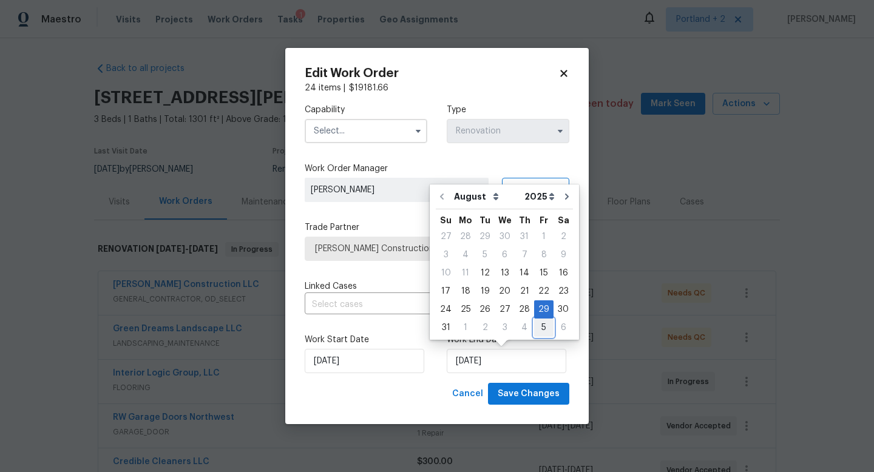
click at [535, 326] on div "5" at bounding box center [543, 327] width 19 height 17
type input "[DATE]"
select select "8"
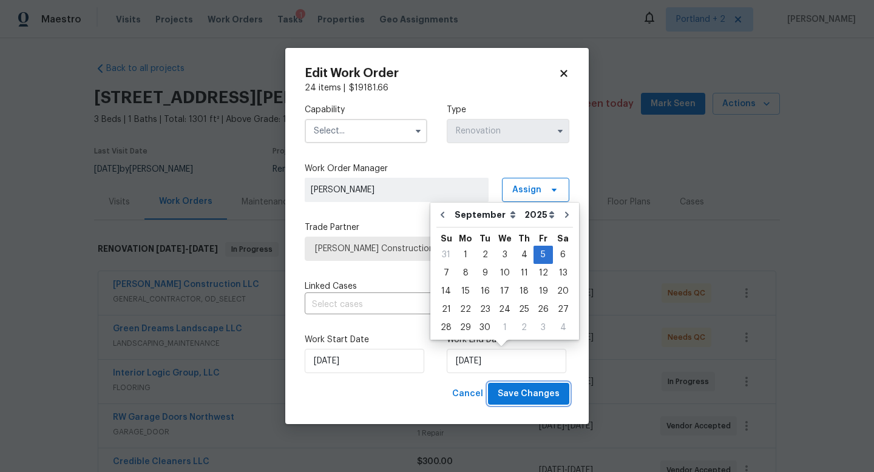
click at [540, 398] on span "Save Changes" at bounding box center [529, 394] width 62 height 15
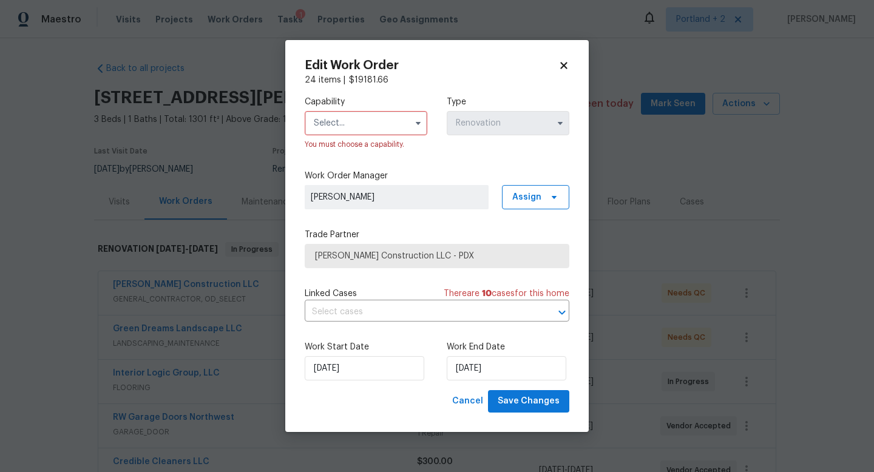
click at [369, 124] on input "text" at bounding box center [366, 123] width 123 height 24
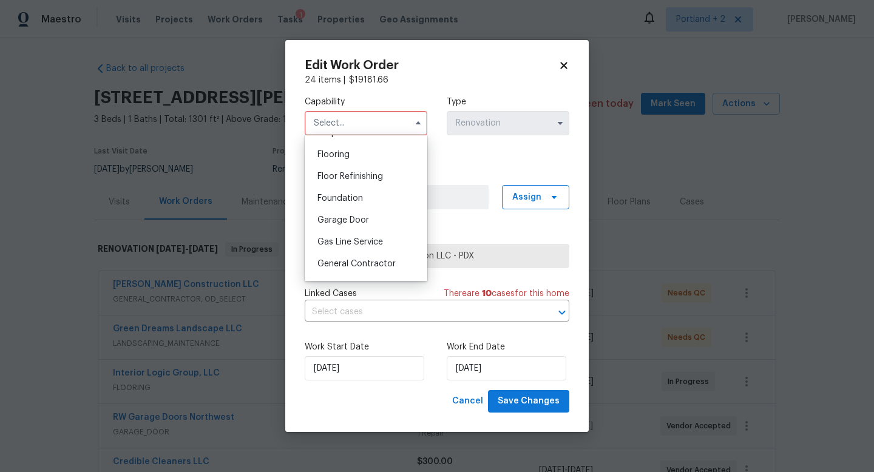
scroll to position [466, 0]
click at [378, 263] on span "General Contractor" at bounding box center [356, 263] width 78 height 8
type input "General Contractor"
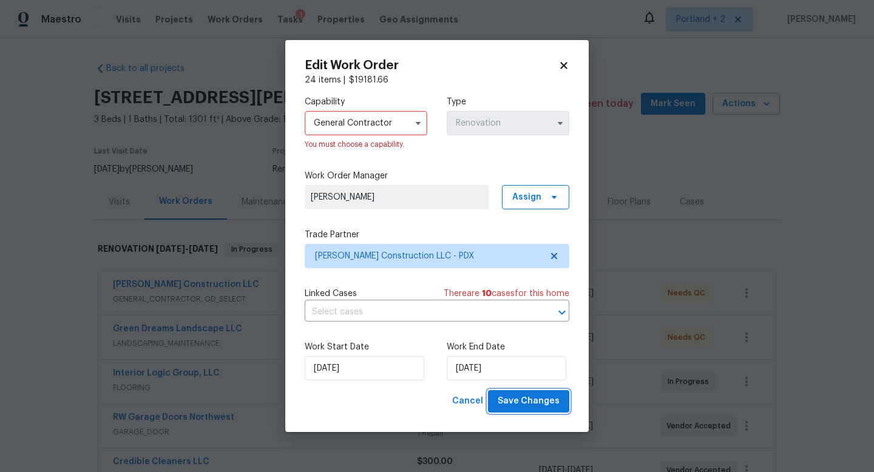
click at [541, 404] on span "Save Changes" at bounding box center [529, 401] width 62 height 15
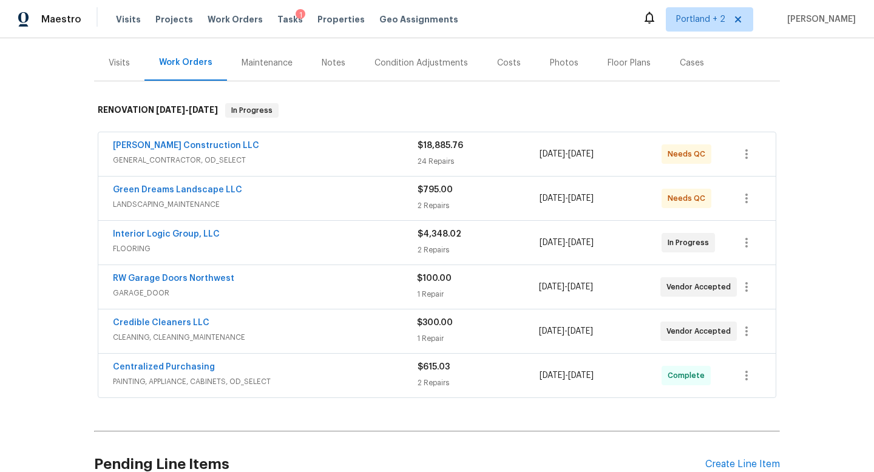
scroll to position [139, 0]
click at [750, 287] on icon "button" at bounding box center [746, 287] width 15 height 15
click at [752, 294] on li "Edit" at bounding box center [797, 287] width 131 height 20
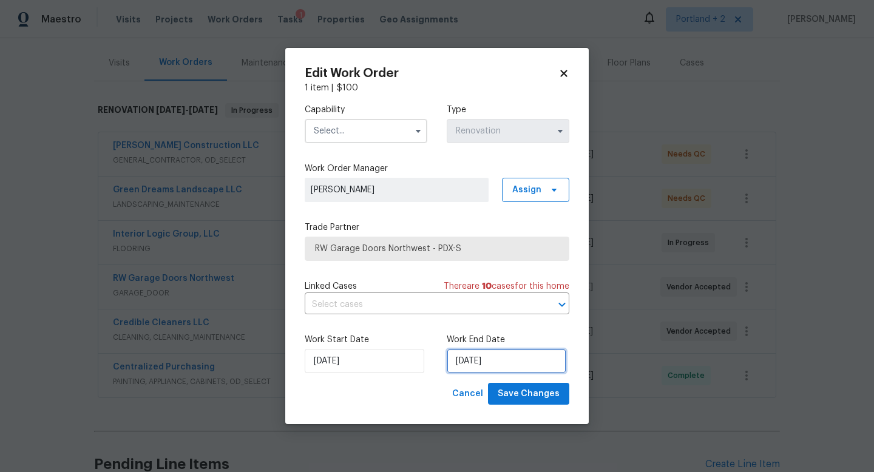
click at [483, 363] on input "[DATE]" at bounding box center [507, 361] width 120 height 24
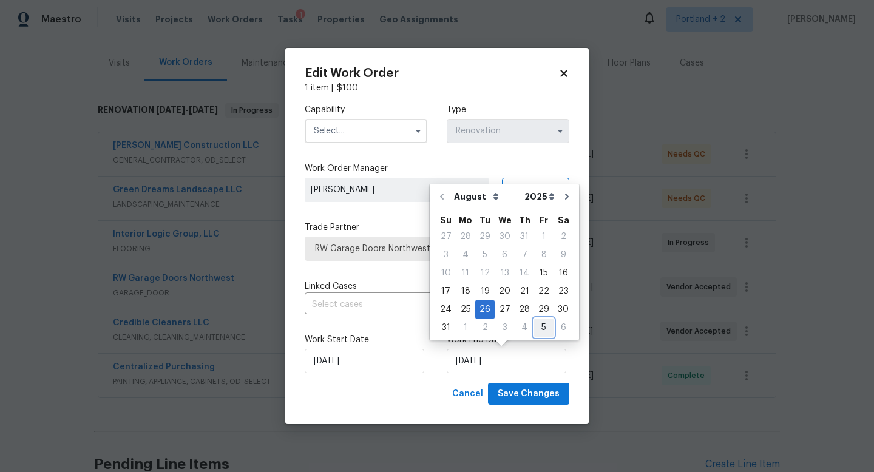
click at [538, 326] on div "5" at bounding box center [543, 327] width 19 height 17
type input "[DATE]"
select select "8"
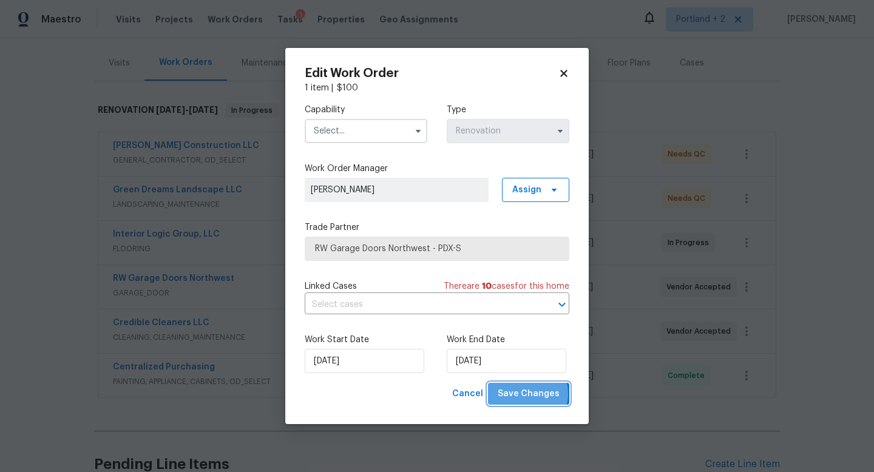
click at [531, 394] on span "Save Changes" at bounding box center [529, 394] width 62 height 15
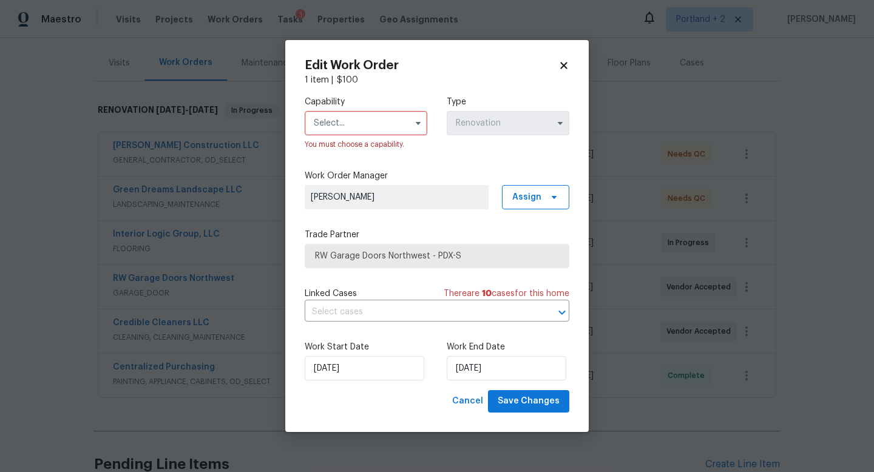
click at [365, 130] on input "text" at bounding box center [366, 123] width 123 height 24
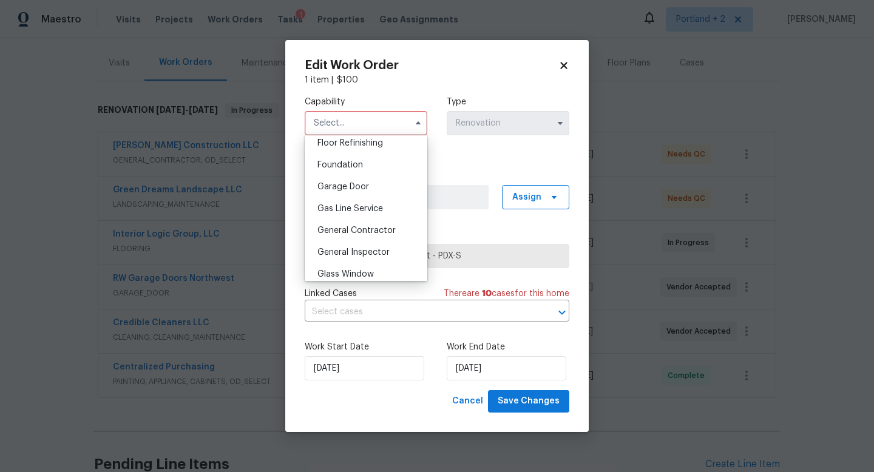
scroll to position [500, 0]
click at [368, 189] on div "Garage Door" at bounding box center [366, 186] width 117 height 22
type input "Garage Door"
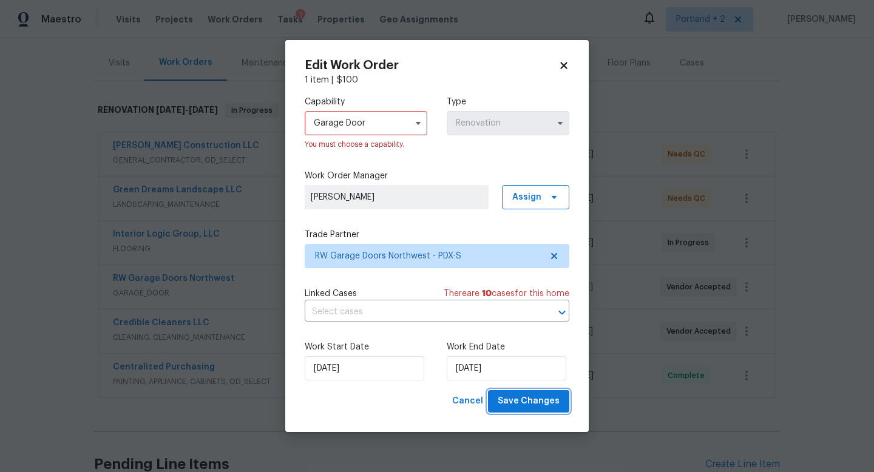
click at [538, 407] on span "Save Changes" at bounding box center [529, 401] width 62 height 15
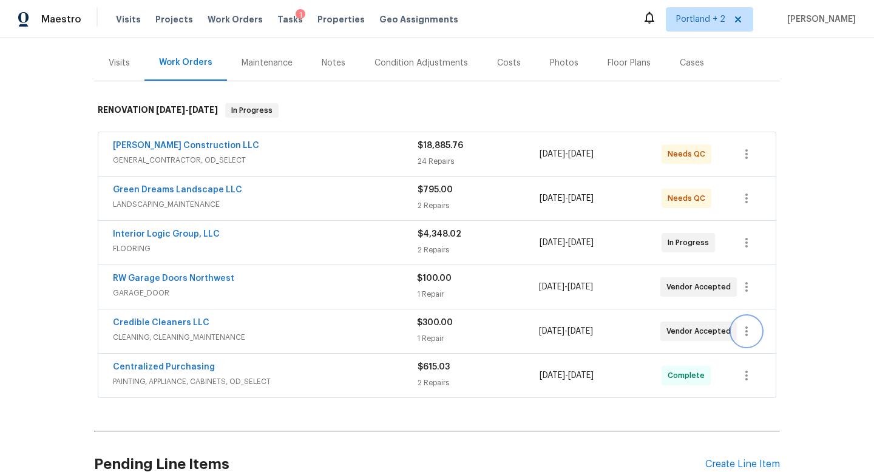
click at [752, 335] on icon "button" at bounding box center [746, 331] width 15 height 15
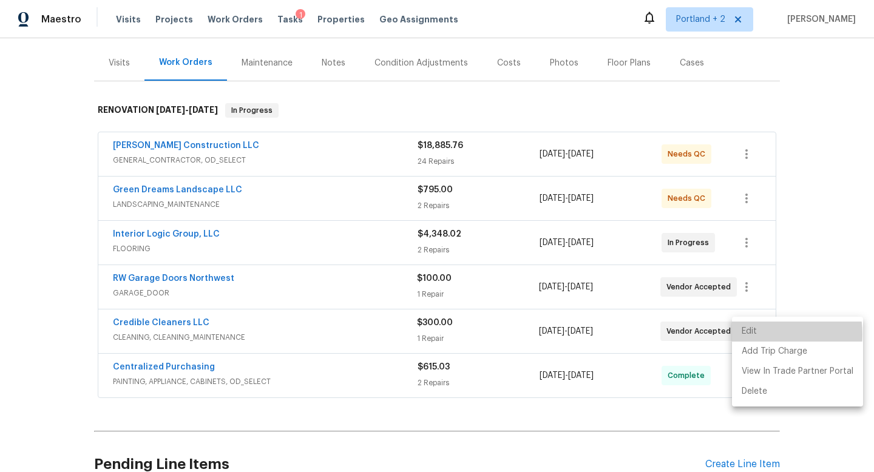
click at [756, 334] on li "Edit" at bounding box center [797, 332] width 131 height 20
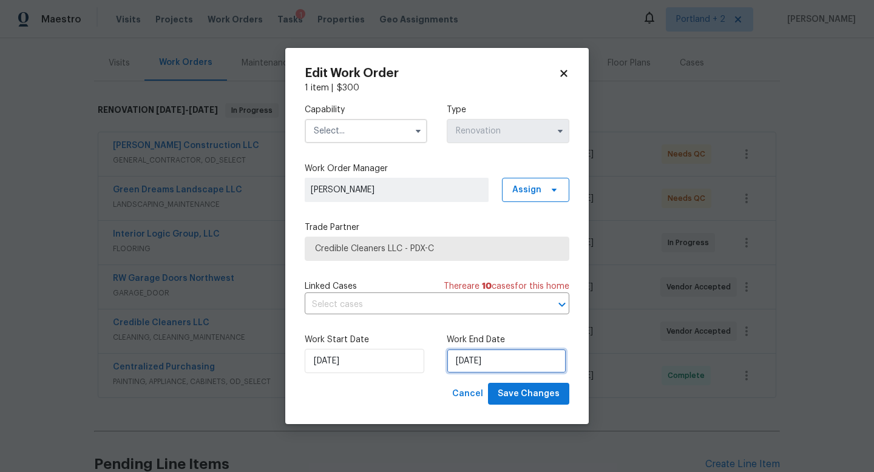
select select "8"
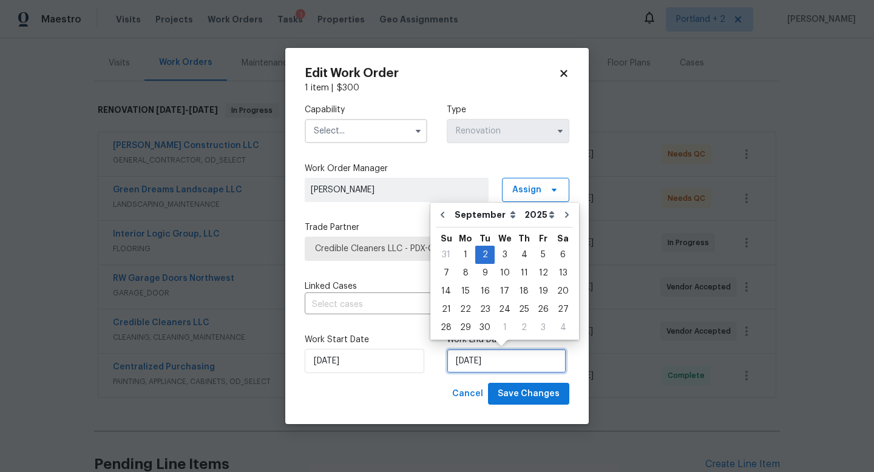
click at [481, 365] on input "[DATE]" at bounding box center [507, 361] width 120 height 24
click at [526, 253] on div "4" at bounding box center [524, 254] width 19 height 17
type input "[DATE]"
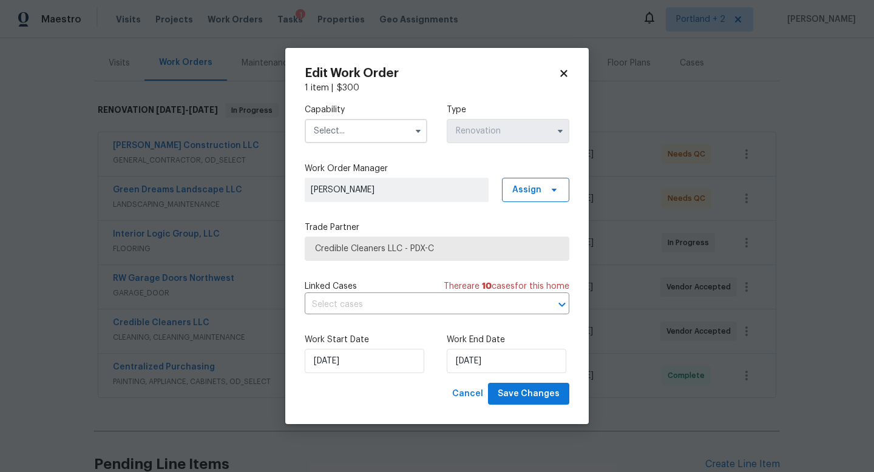
click at [376, 126] on input "text" at bounding box center [366, 131] width 123 height 24
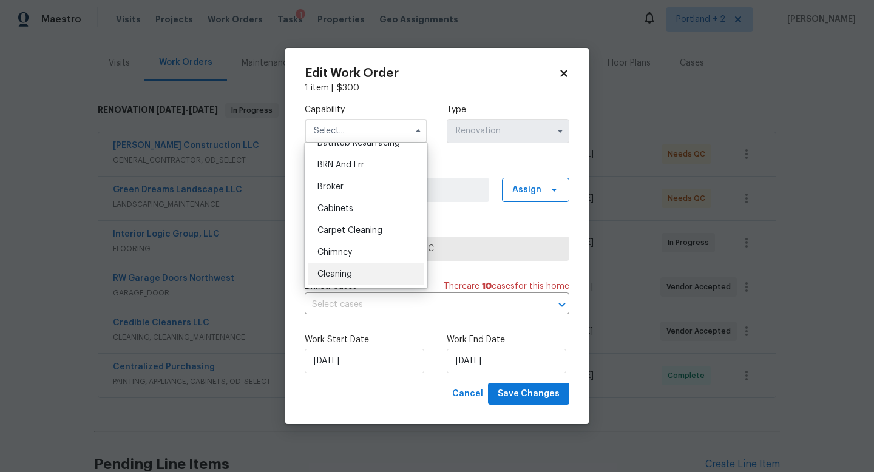
click at [348, 275] on span "Cleaning" at bounding box center [334, 274] width 35 height 8
type input "Cleaning"
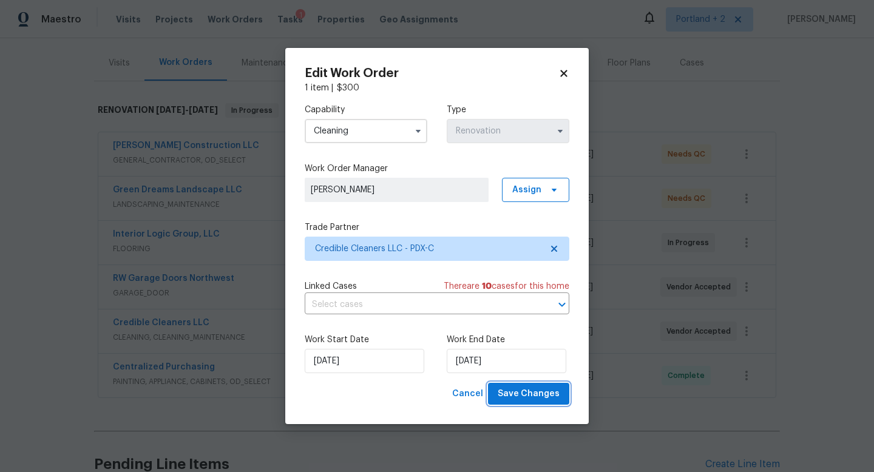
click at [539, 394] on span "Save Changes" at bounding box center [529, 394] width 62 height 15
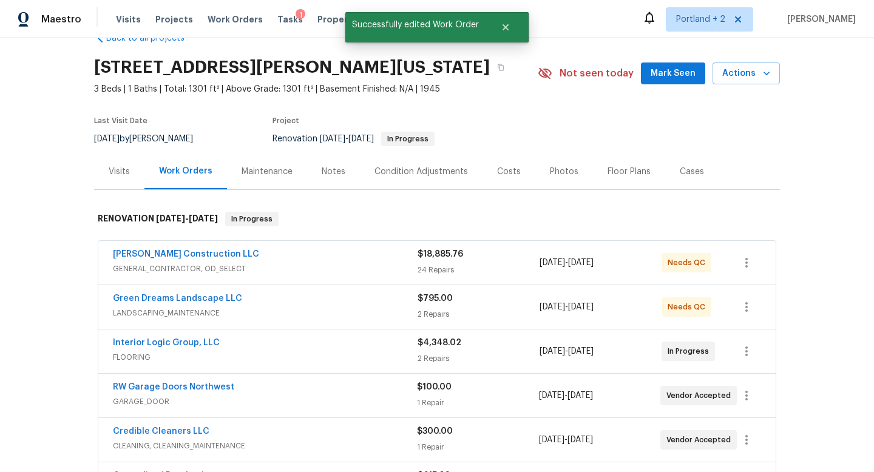
scroll to position [49, 0]
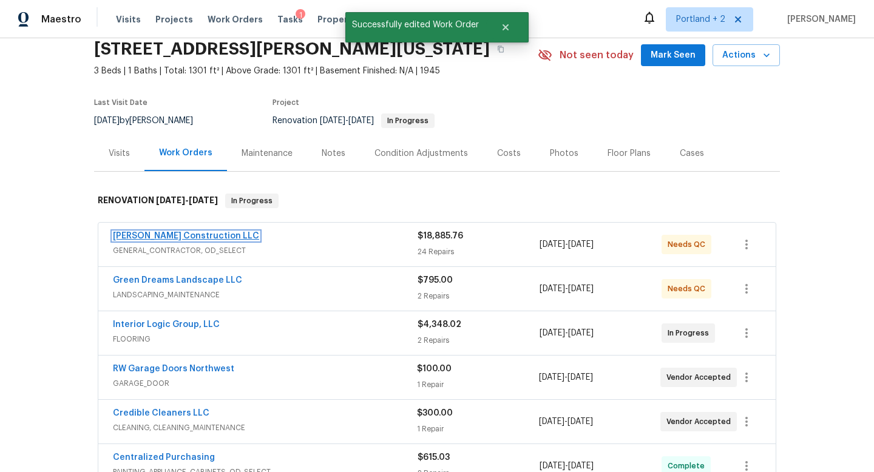
click at [148, 234] on link "[PERSON_NAME] Construction LLC" at bounding box center [186, 236] width 146 height 8
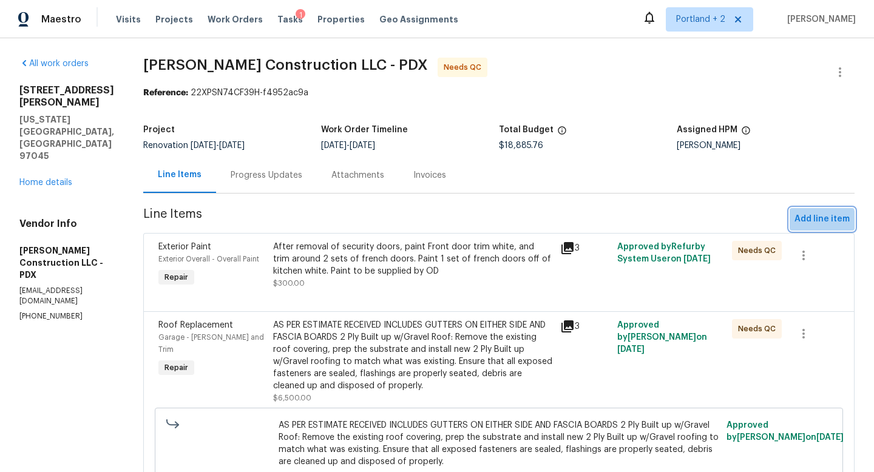
click at [818, 221] on span "Add line item" at bounding box center [822, 219] width 55 height 15
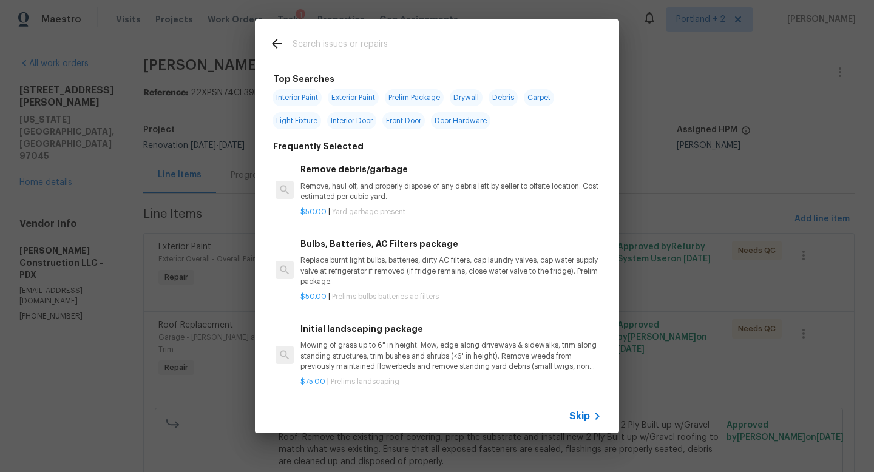
click at [324, 47] on input "text" at bounding box center [421, 45] width 257 height 18
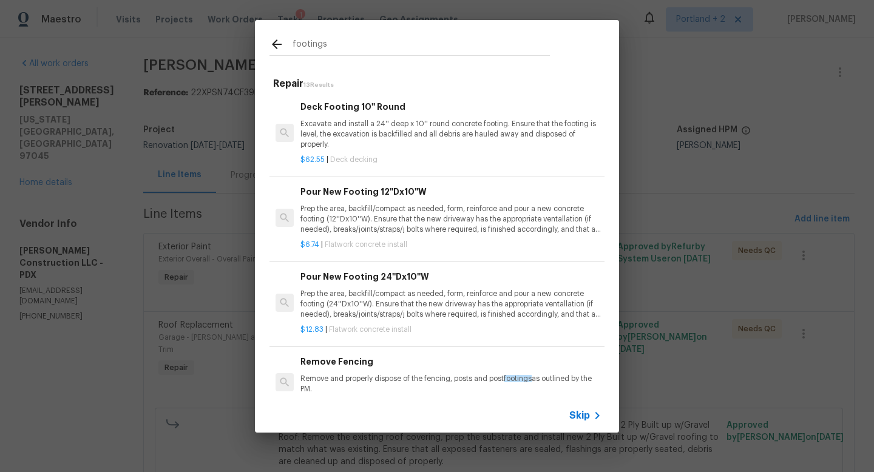
drag, startPoint x: 341, startPoint y: 47, endPoint x: 232, endPoint y: 37, distance: 109.1
click at [232, 37] on div "footings Repair 13 Results Deck Footing 10'' Round Excavate and install a 24'' …" at bounding box center [437, 226] width 874 height 453
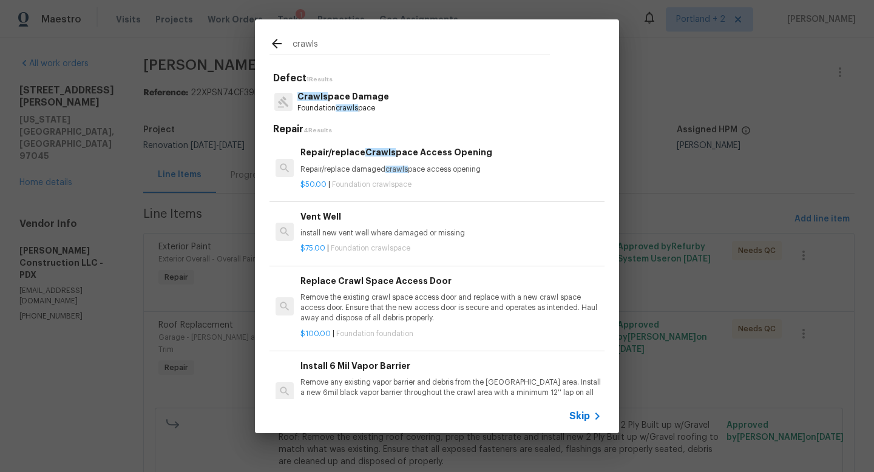
type input "crawls"
click at [379, 106] on p "Foundation crawls pace" at bounding box center [343, 108] width 92 height 10
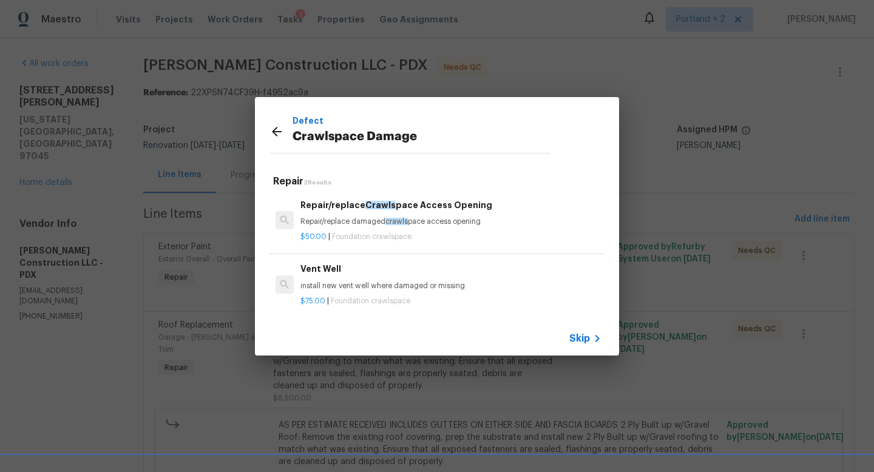
click at [423, 214] on div "Repair/replace Crawls pace Access Opening Repair/replace damaged crawls pace ac…" at bounding box center [450, 213] width 301 height 29
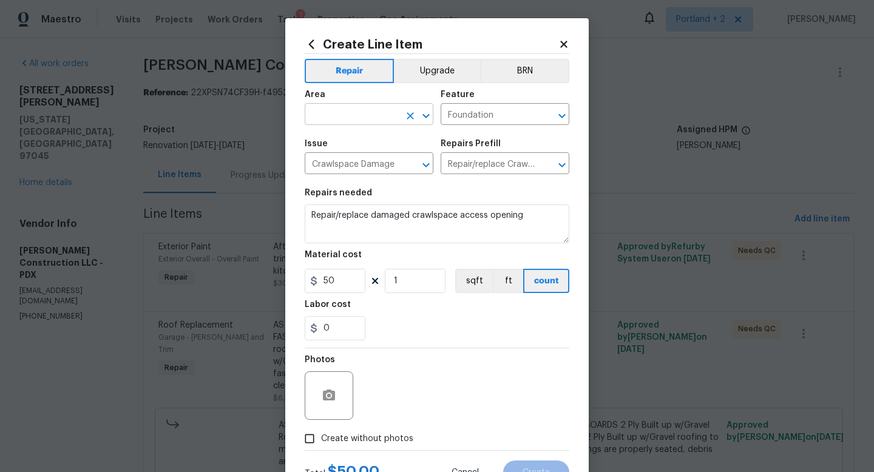
click at [368, 118] on input "text" at bounding box center [352, 115] width 95 height 19
click at [381, 135] on li "Crawl space" at bounding box center [369, 143] width 129 height 20
type input "Crawl space"
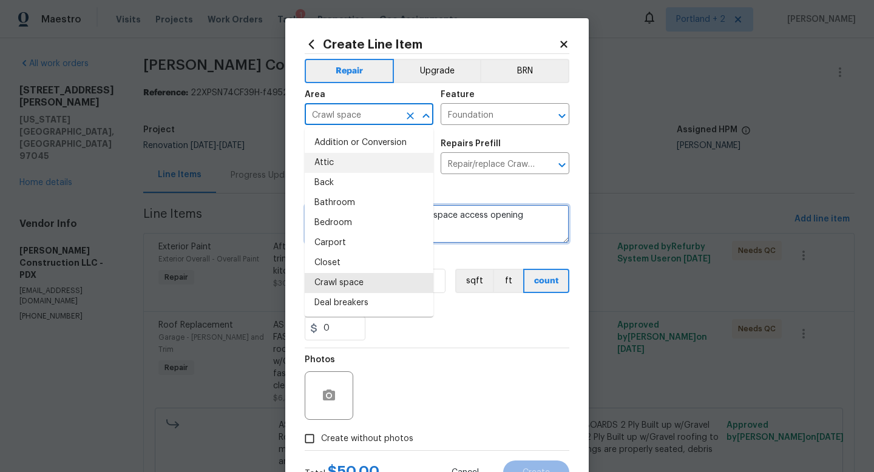
click at [490, 222] on textarea "Repair/replace damaged crawlspace access opening" at bounding box center [437, 224] width 265 height 39
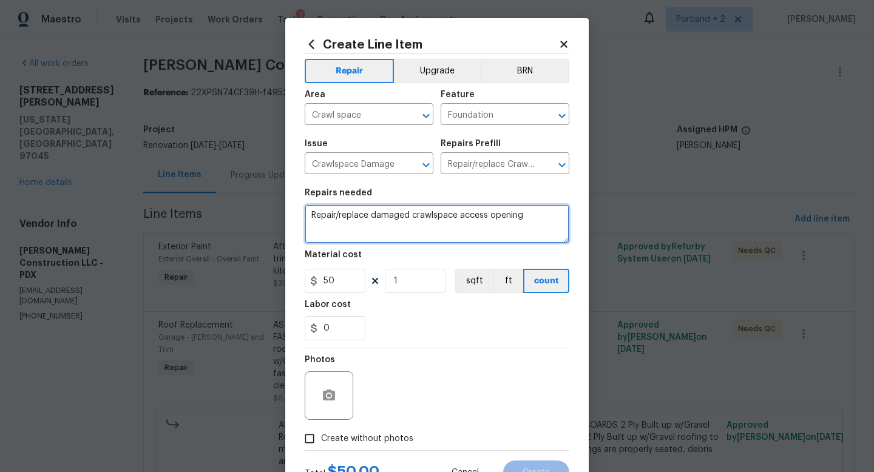
drag, startPoint x: 546, startPoint y: 220, endPoint x: 278, endPoint y: 203, distance: 268.8
click at [278, 203] on div "Create Line Item Repair Upgrade BRN Area Crawl space ​ Feature Foundation ​ Iss…" at bounding box center [437, 236] width 874 height 472
paste textarea "move and replace 10 footings, add 2 more footings where missing under West side…"
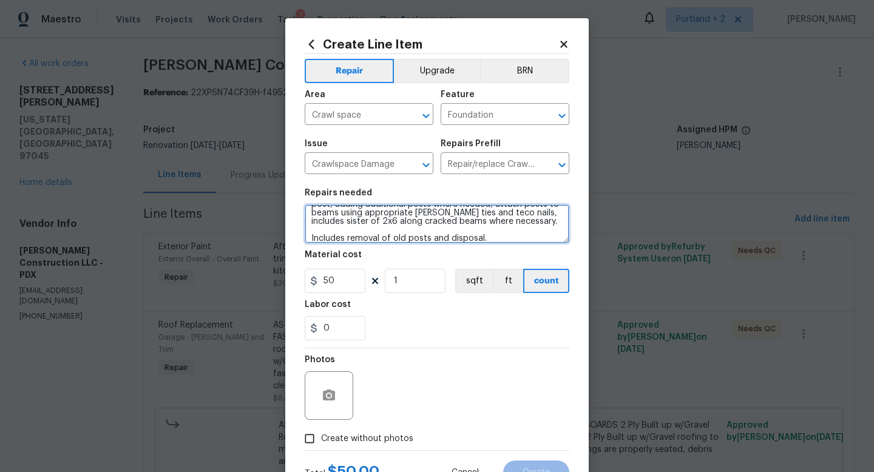
type textarea "Remove and replace 10 footings, add 2 more footings where missing under West si…"
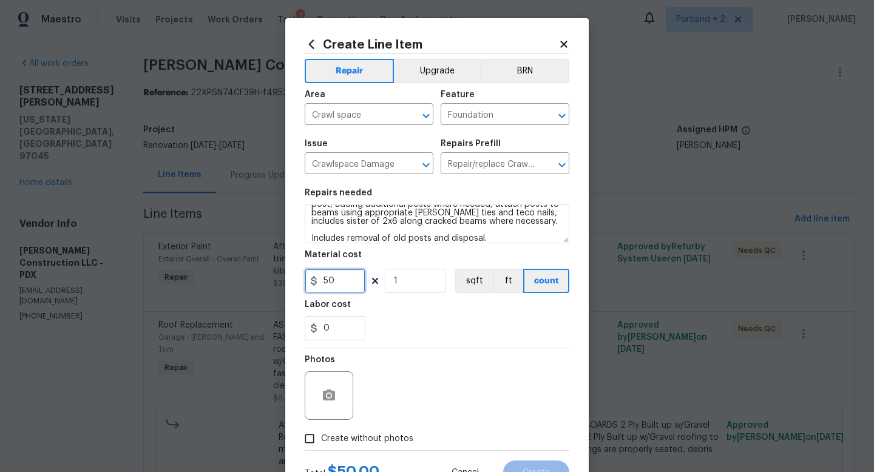
drag, startPoint x: 347, startPoint y: 282, endPoint x: 261, endPoint y: 278, distance: 85.7
click at [261, 278] on div "Create Line Item Repair Upgrade BRN Area Crawl space ​ Feature Foundation ​ Iss…" at bounding box center [437, 236] width 874 height 472
type input "7800"
click at [308, 434] on input "Create without photos" at bounding box center [309, 438] width 23 height 23
checkbox input "true"
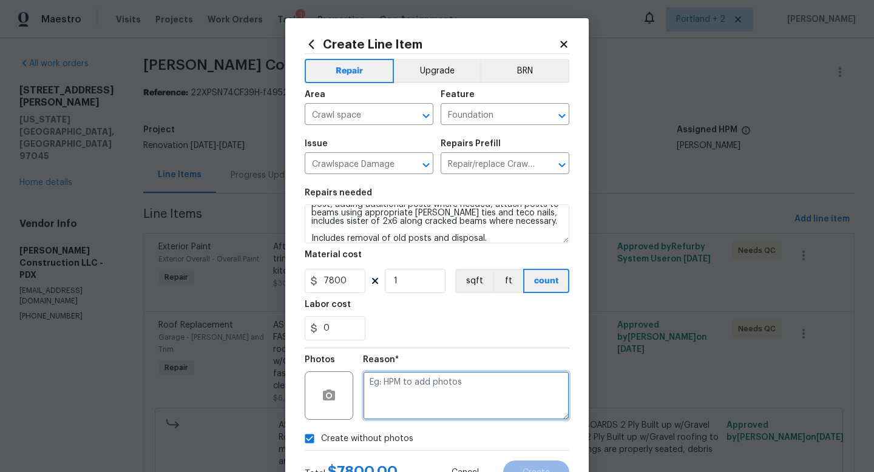
click at [418, 414] on textarea at bounding box center [466, 396] width 206 height 49
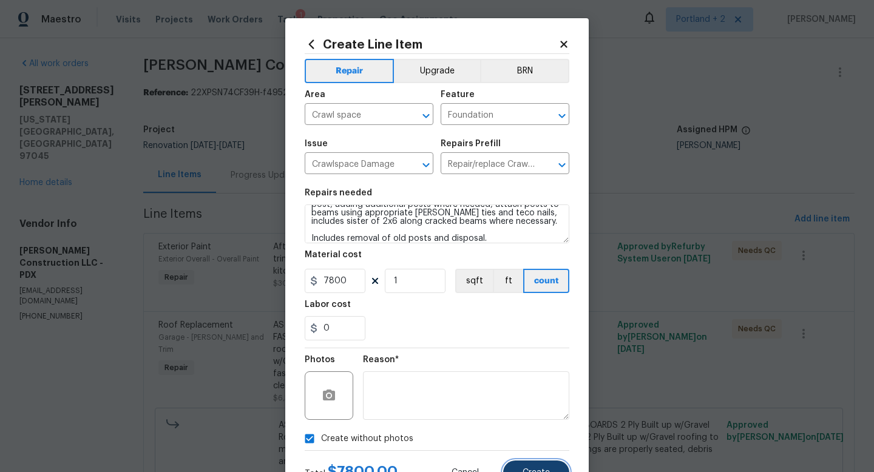
click at [518, 470] on button "Create" at bounding box center [536, 473] width 66 height 24
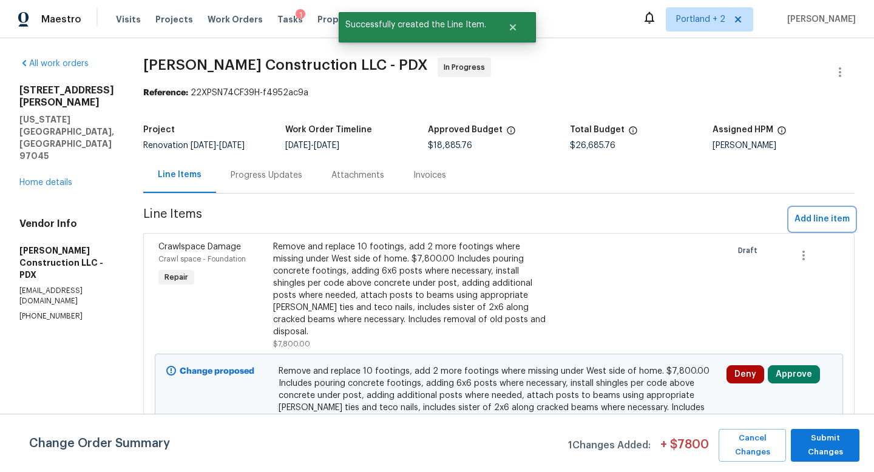
click at [827, 220] on span "Add line item" at bounding box center [822, 219] width 55 height 15
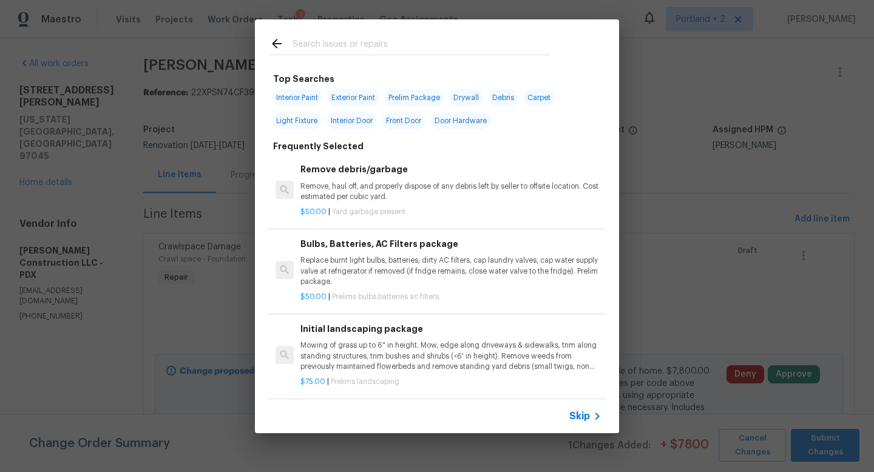
click at [344, 41] on input "text" at bounding box center [421, 45] width 257 height 18
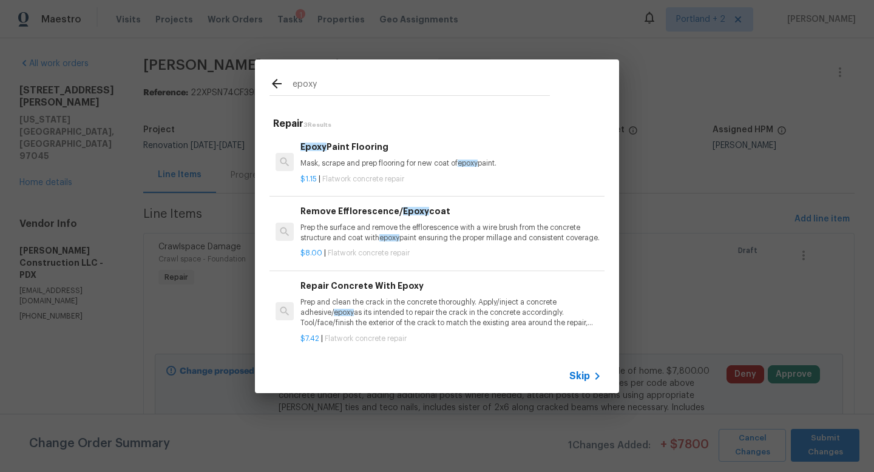
scroll to position [2, 0]
type input "epoxy"
click at [447, 316] on p "Prep and clean the crack in the concrete thoroughly. Apply/inject a concrete ad…" at bounding box center [450, 311] width 301 height 31
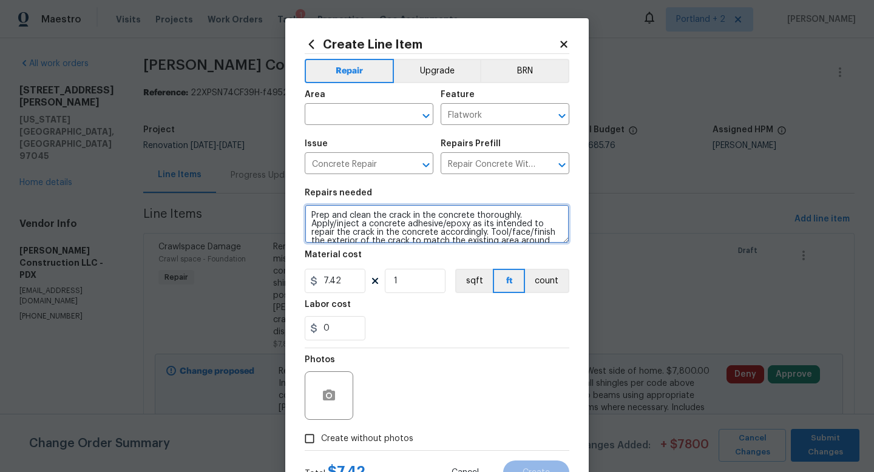
click at [305, 216] on textarea "Prep and clean the crack in the concrete thoroughly. Apply/inject a concrete ad…" at bounding box center [437, 224] width 265 height 39
click at [322, 212] on textarea "Prep and clean the crack in the concrete thoroughly. Apply/inject a concrete ad…" at bounding box center [437, 224] width 265 height 39
paste textarea "Fill all major cracks in foundation with epoxy and paint to match the rest of e…"
type textarea "Fill all major cracks in foundation with epoxy and paint to match the rest of e…"
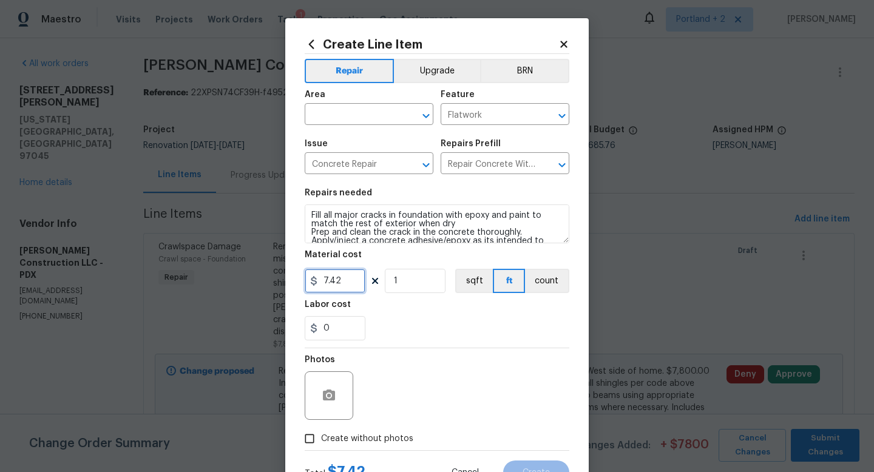
drag, startPoint x: 354, startPoint y: 280, endPoint x: 301, endPoint y: 275, distance: 53.1
click at [302, 275] on div "Create Line Item Repair Upgrade BRN Area ​ Feature Flatwork ​ Issue Concrete Re…" at bounding box center [437, 261] width 304 height 486
type input "750"
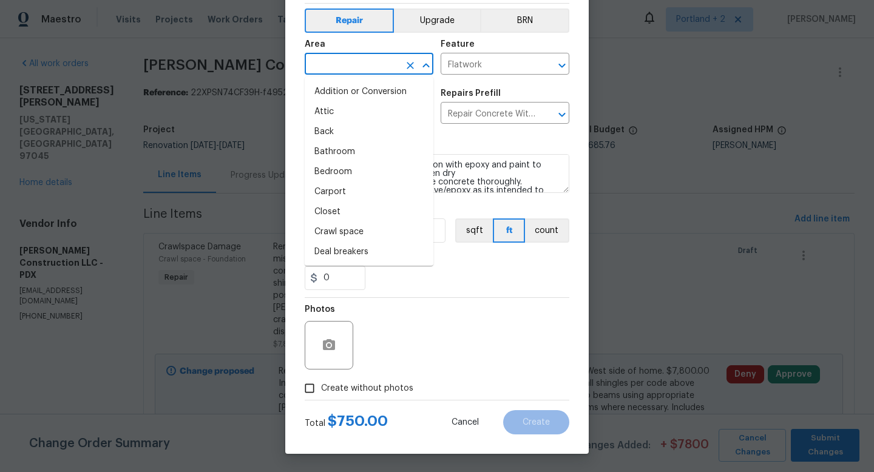
click at [344, 63] on input "text" at bounding box center [352, 65] width 95 height 19
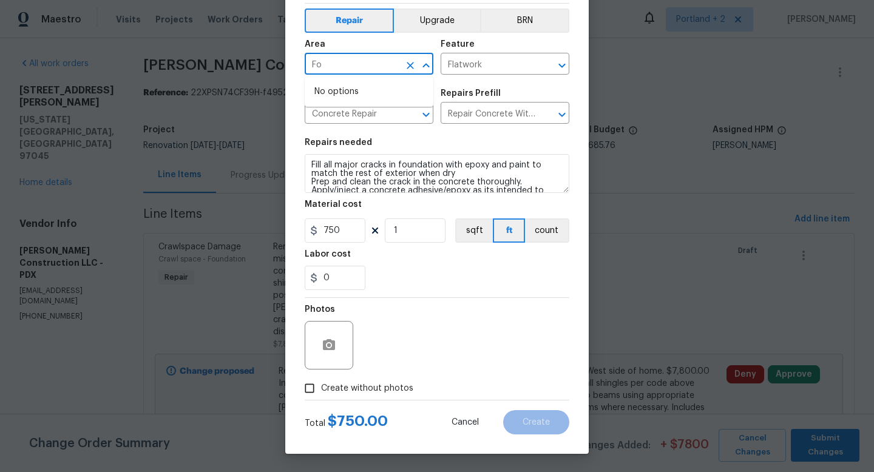
type input "F"
click at [364, 111] on li "Exterior Overall" at bounding box center [369, 112] width 129 height 20
type input "Exterior Overall"
click at [381, 396] on label "Create without photos" at bounding box center [355, 388] width 115 height 23
click at [321, 396] on input "Create without photos" at bounding box center [309, 388] width 23 height 23
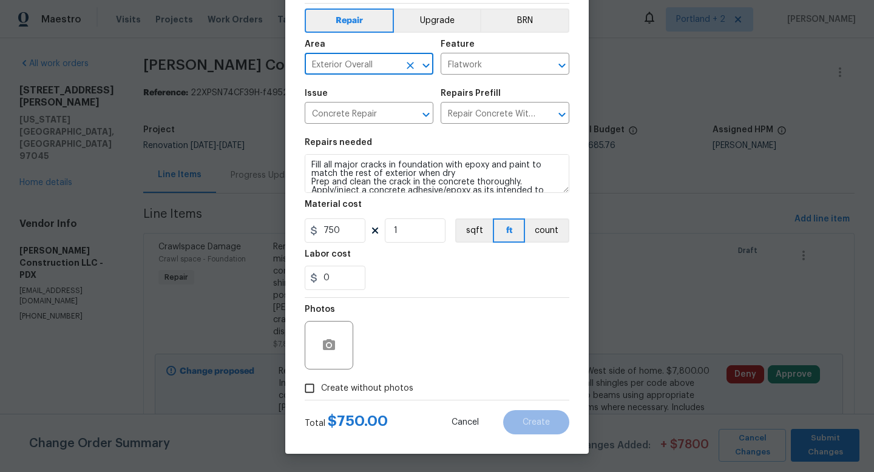
checkbox input "true"
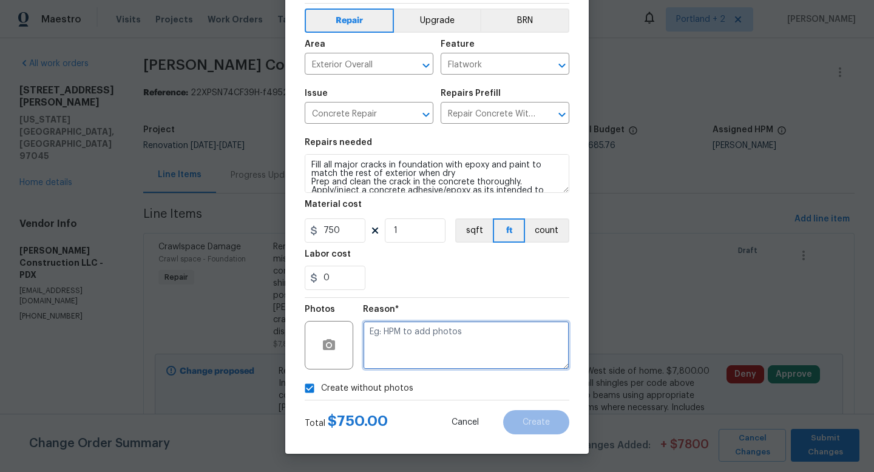
click at [430, 338] on textarea at bounding box center [466, 345] width 206 height 49
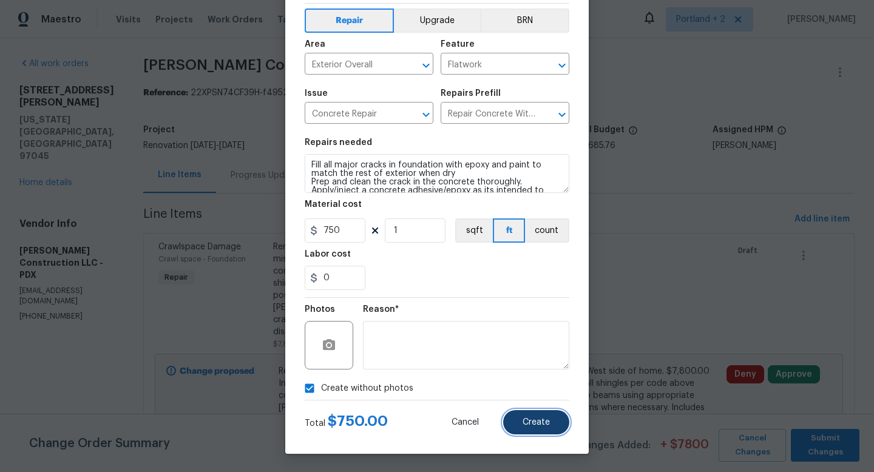
click at [549, 416] on button "Create" at bounding box center [536, 422] width 66 height 24
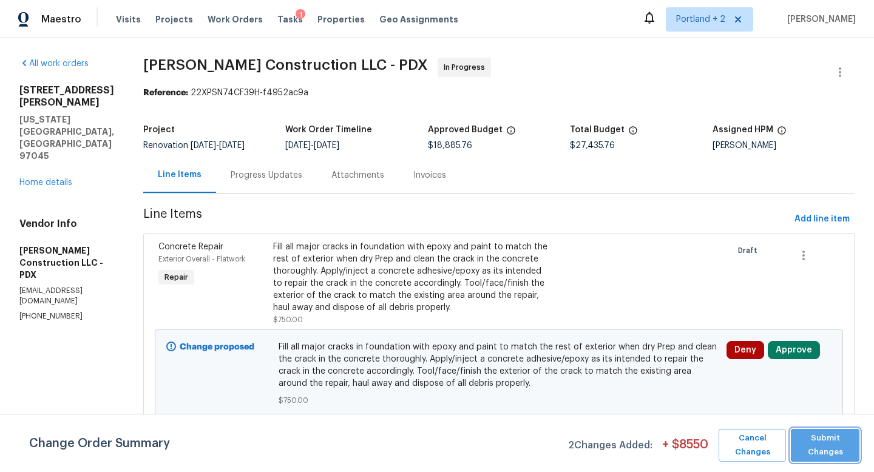
click at [825, 448] on span "Submit Changes" at bounding box center [825, 446] width 56 height 28
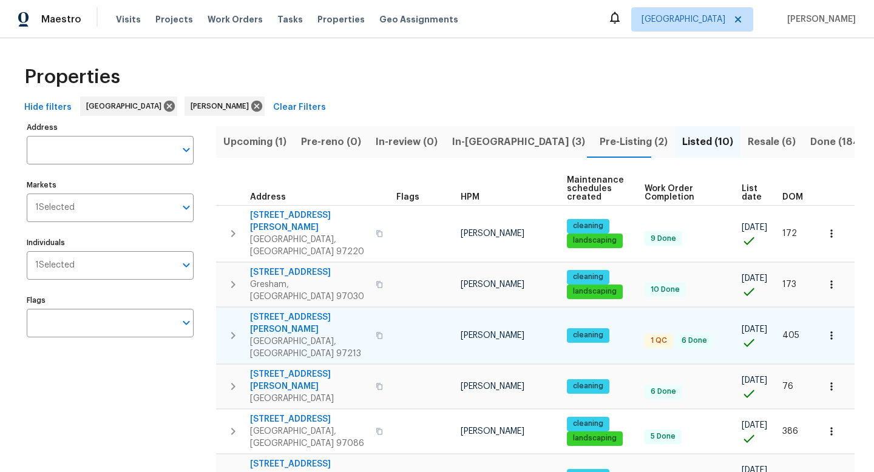
scroll to position [133, 0]
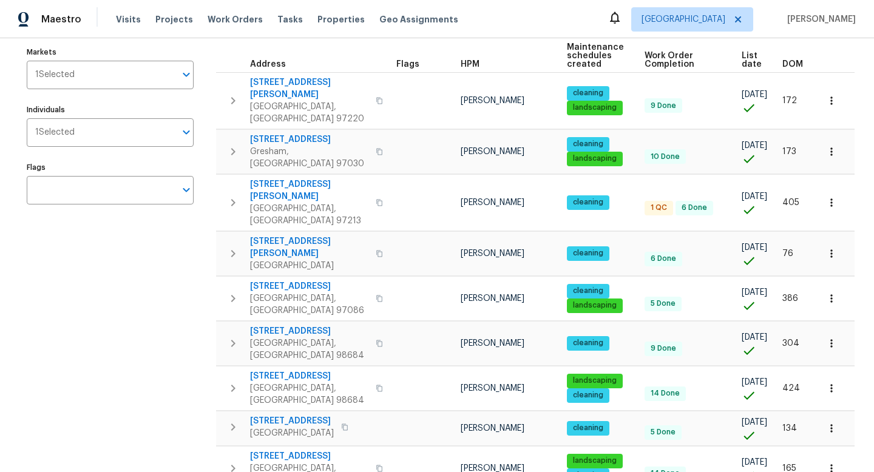
click at [185, 250] on div "Address Address Markets 1 Selected Markets Individuals 1 Selected Individuals F…" at bounding box center [118, 282] width 182 height 592
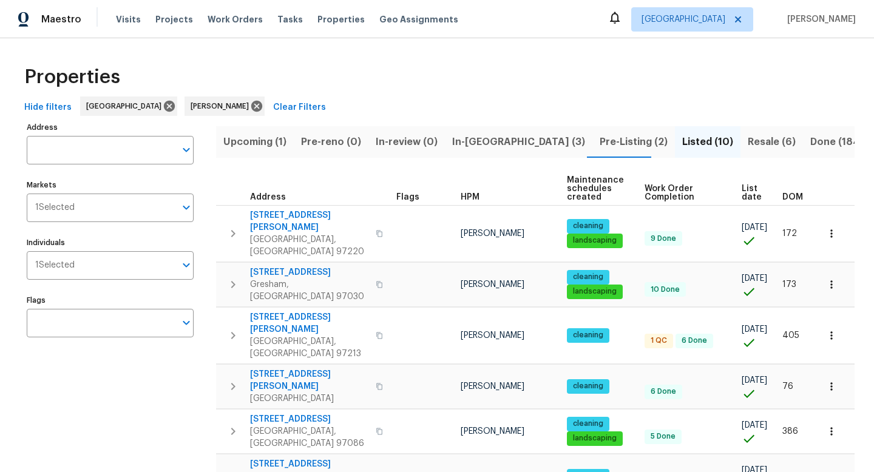
click at [472, 143] on span "In-reno (3)" at bounding box center [518, 142] width 133 height 17
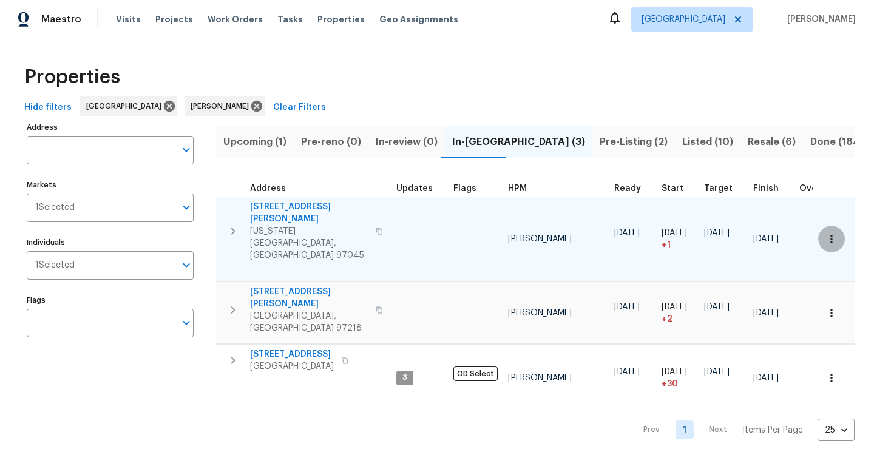
click at [832, 233] on icon "button" at bounding box center [832, 239] width 12 height 12
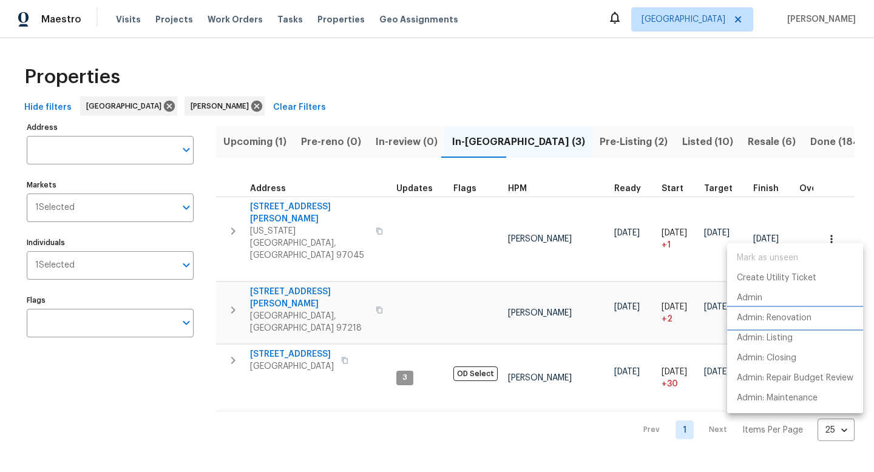
click at [778, 316] on p "Admin: Renovation" at bounding box center [774, 318] width 75 height 13
